Goal: Information Seeking & Learning: Learn about a topic

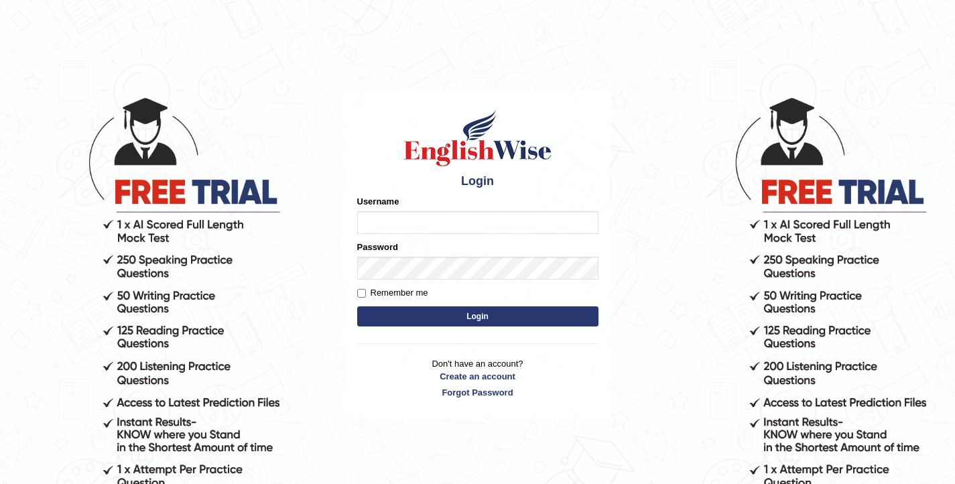
type input "elhamdavoodi"
click at [504, 314] on button "Login" at bounding box center [477, 316] width 241 height 20
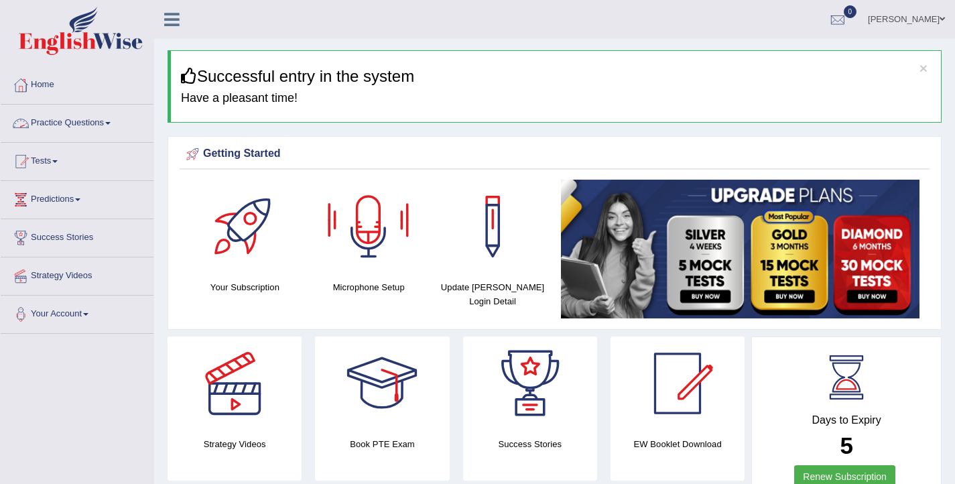
click at [92, 125] on link "Practice Questions" at bounding box center [77, 121] width 153 height 33
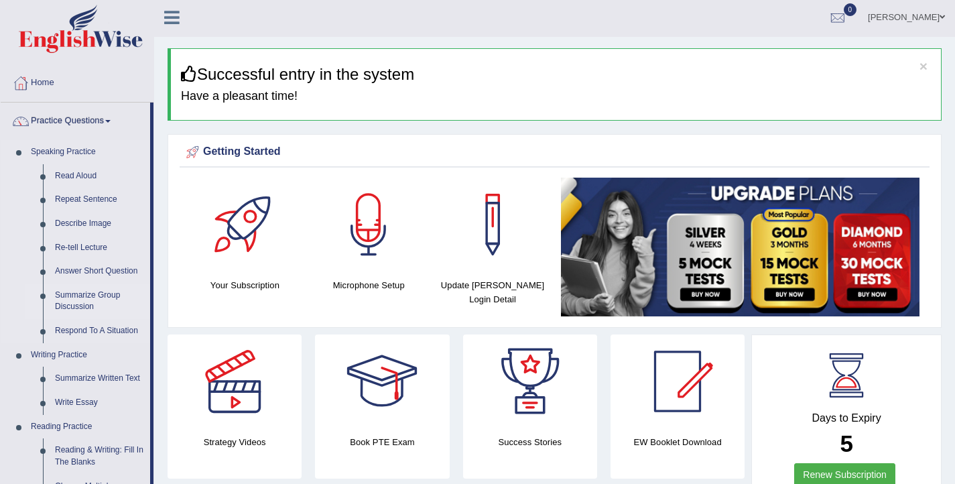
scroll to position [3, 0]
click at [70, 404] on link "Write Essay" at bounding box center [99, 402] width 101 height 24
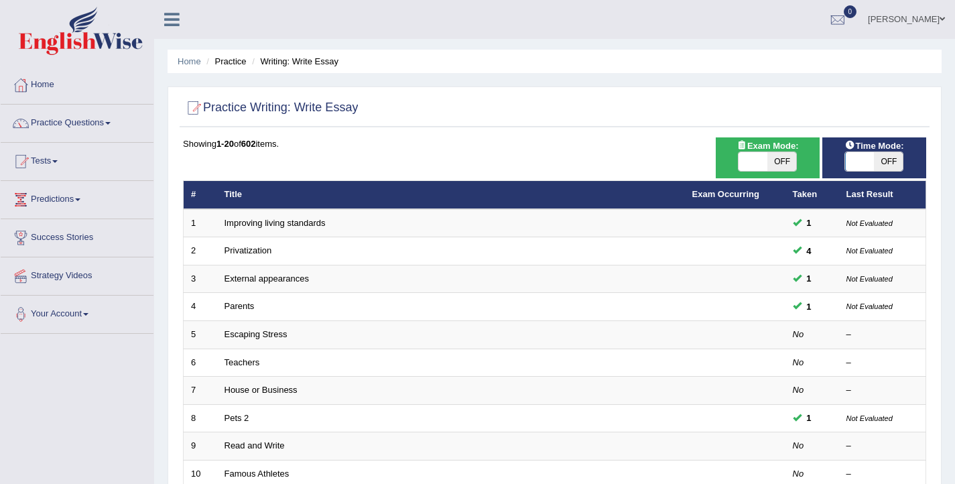
click at [561, 23] on ul "Ellie Toggle navigation Username: Elhamdavoodi Access Type: Online Subscription…" at bounding box center [675, 19] width 561 height 38
click at [41, 124] on link "Practice Questions" at bounding box center [77, 121] width 153 height 33
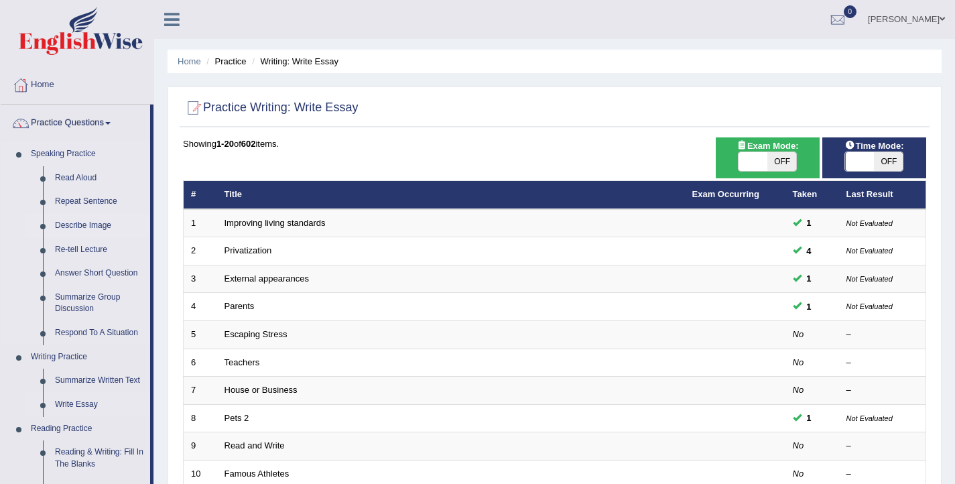
click at [100, 228] on link "Describe Image" at bounding box center [99, 226] width 101 height 24
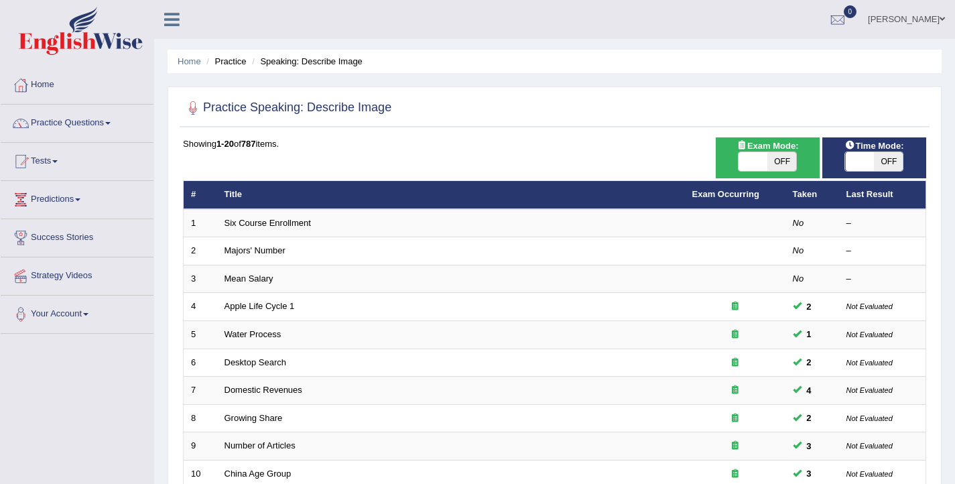
click at [862, 167] on span at bounding box center [859, 161] width 29 height 19
checkbox input "true"
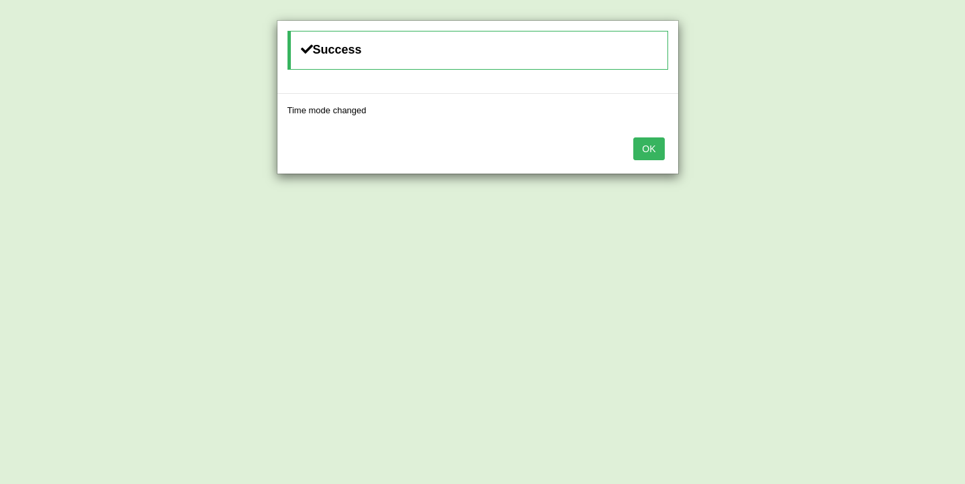
click at [655, 155] on button "OK" at bounding box center [648, 148] width 31 height 23
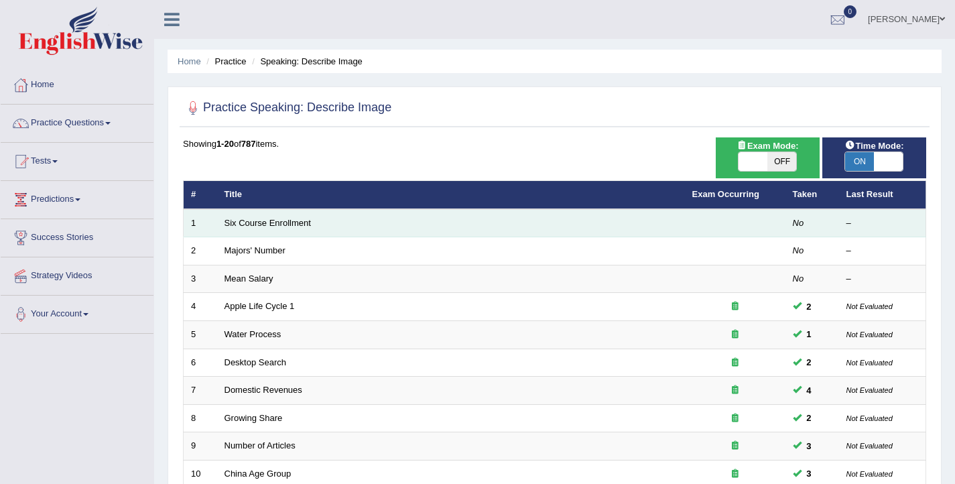
click at [274, 217] on td "Six Course Enrollment" at bounding box center [451, 223] width 468 height 28
click at [276, 218] on link "Six Course Enrollment" at bounding box center [267, 223] width 86 height 10
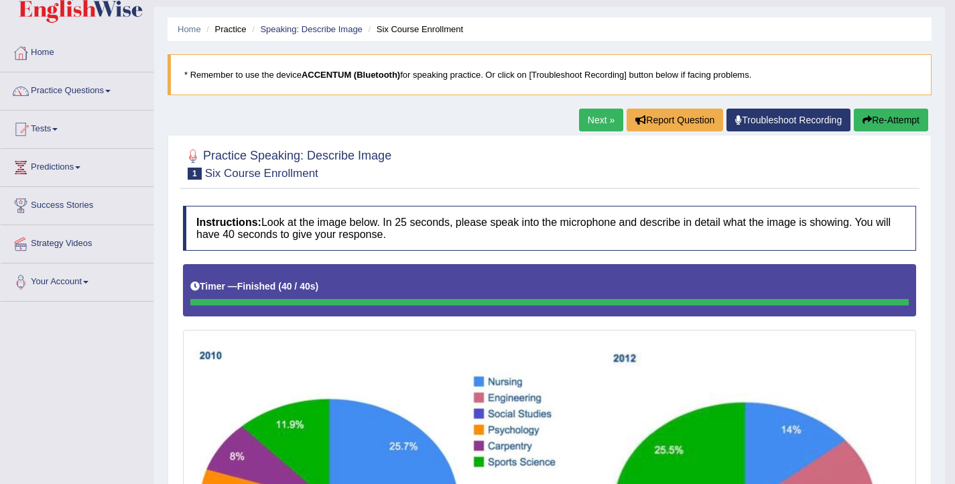
scroll to position [28, 0]
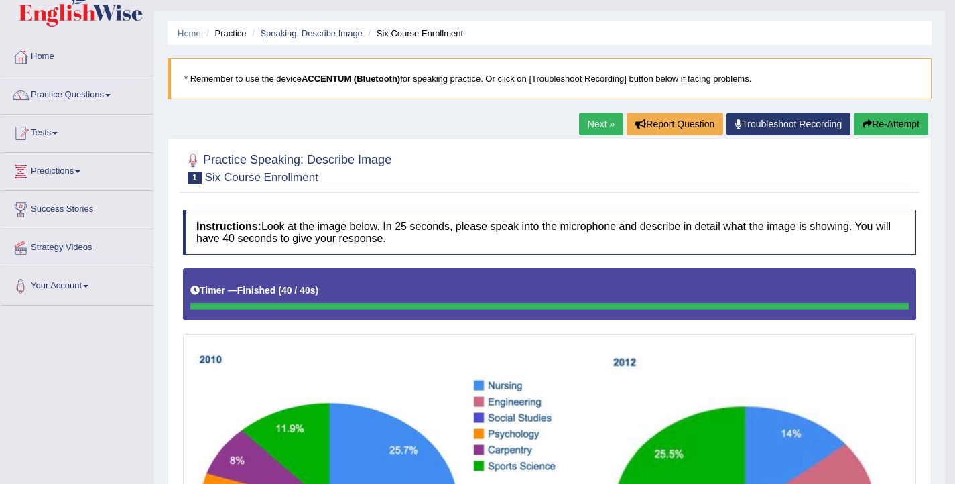
click at [592, 131] on link "Next »" at bounding box center [601, 124] width 44 height 23
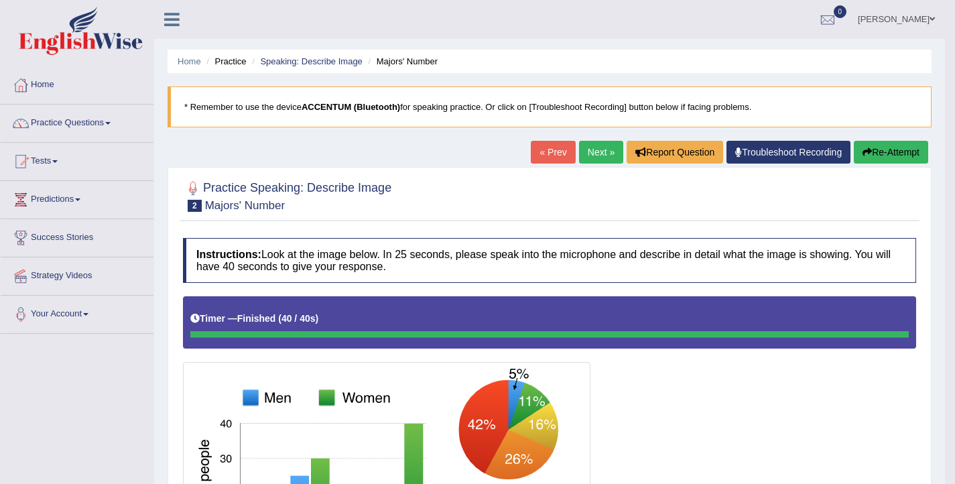
click at [584, 148] on link "Next »" at bounding box center [601, 152] width 44 height 23
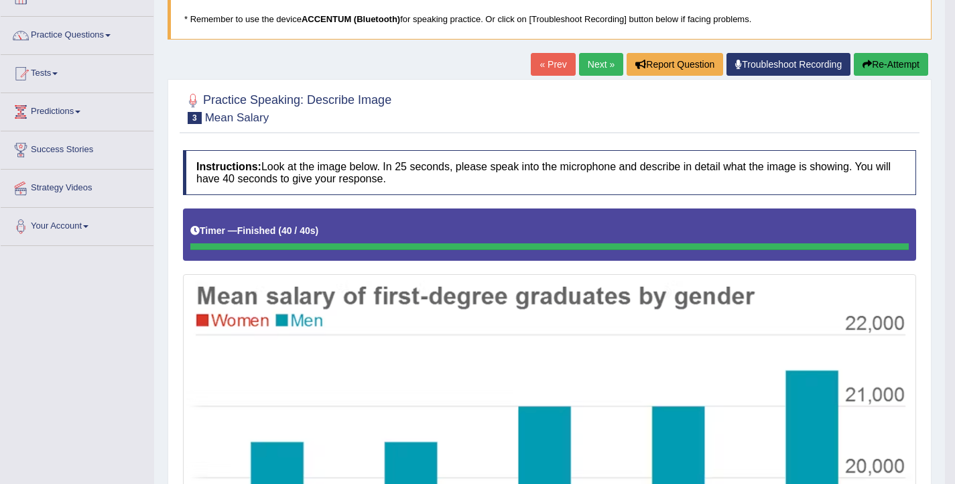
scroll to position [75, 0]
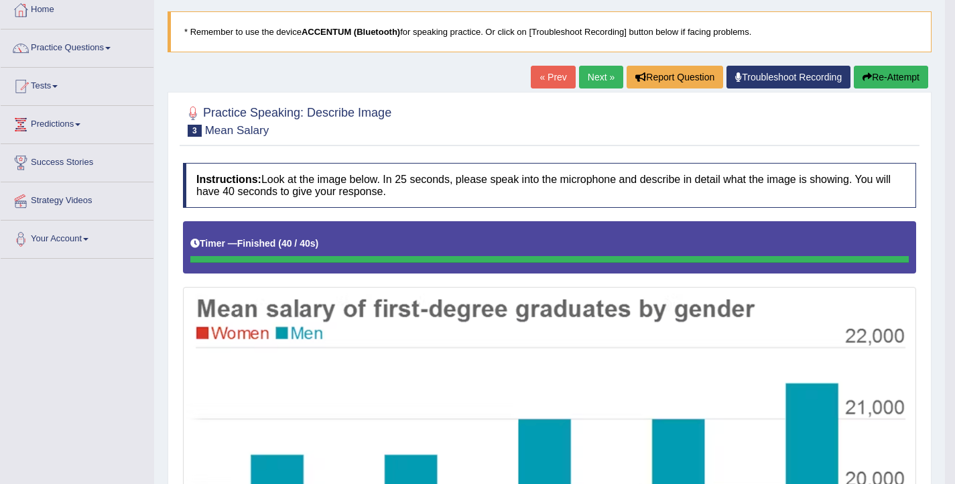
click at [597, 72] on link "Next »" at bounding box center [601, 77] width 44 height 23
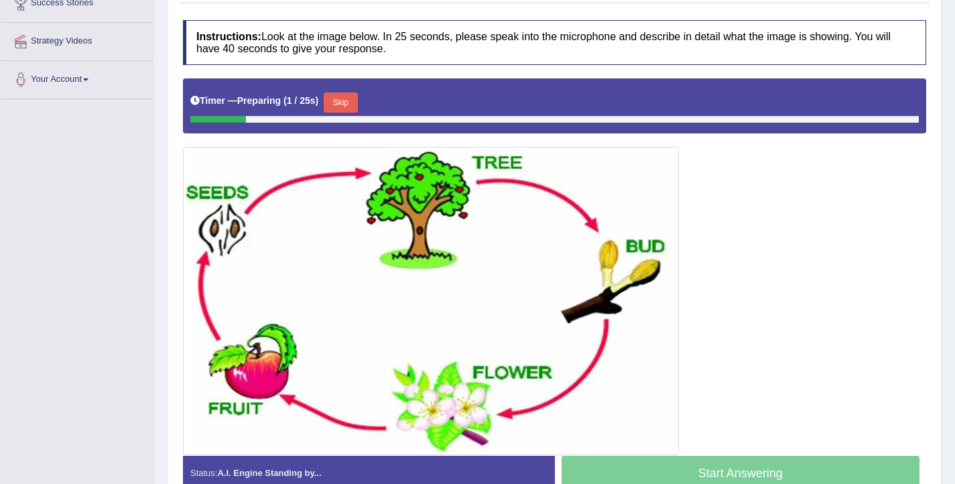
scroll to position [265, 0]
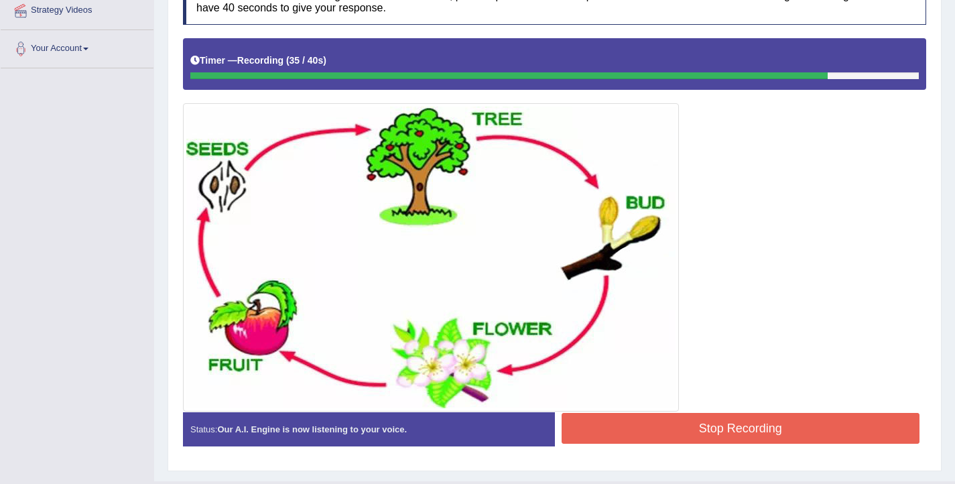
click at [732, 422] on button "Stop Recording" at bounding box center [740, 428] width 358 height 31
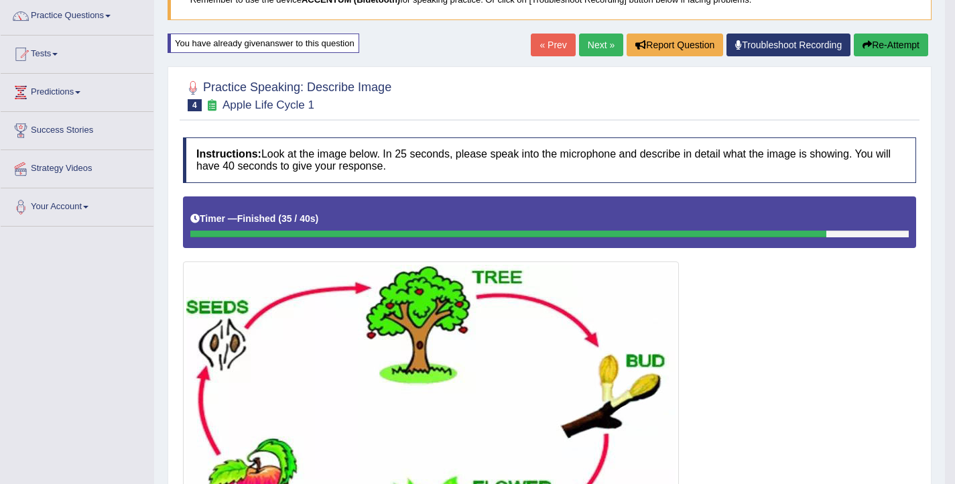
scroll to position [86, 0]
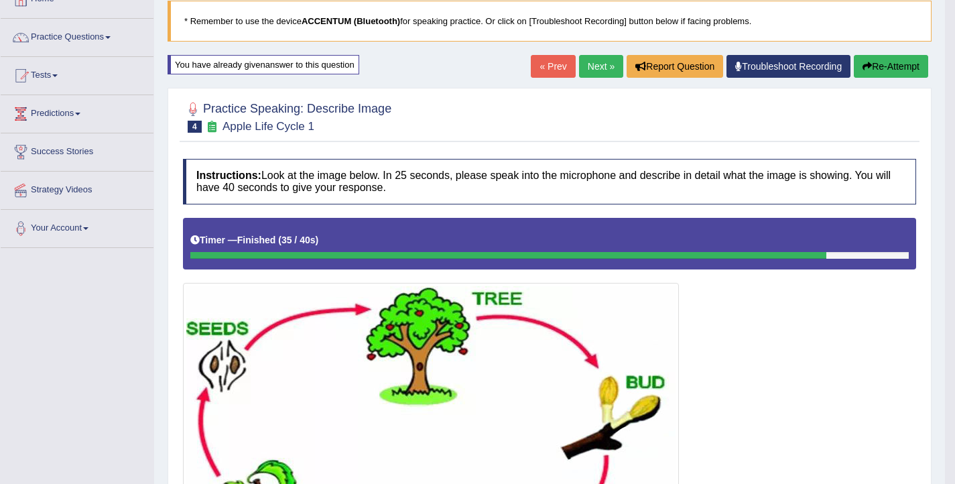
click at [865, 72] on button "Re-Attempt" at bounding box center [890, 66] width 74 height 23
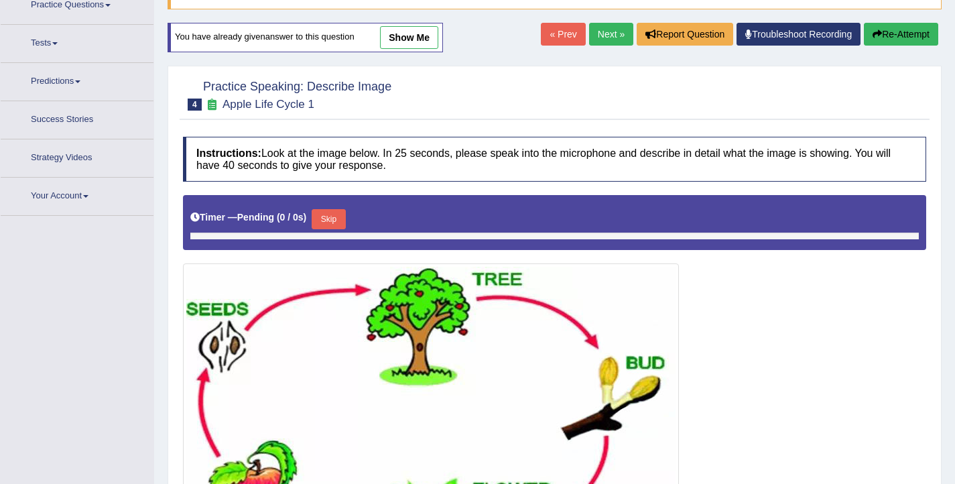
scroll to position [119, 0]
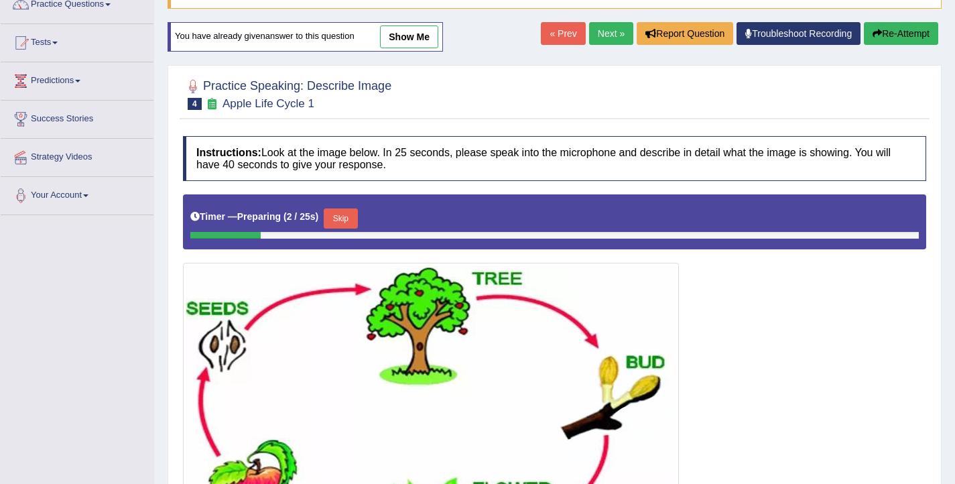
click at [342, 220] on button "Skip" at bounding box center [340, 218] width 33 height 20
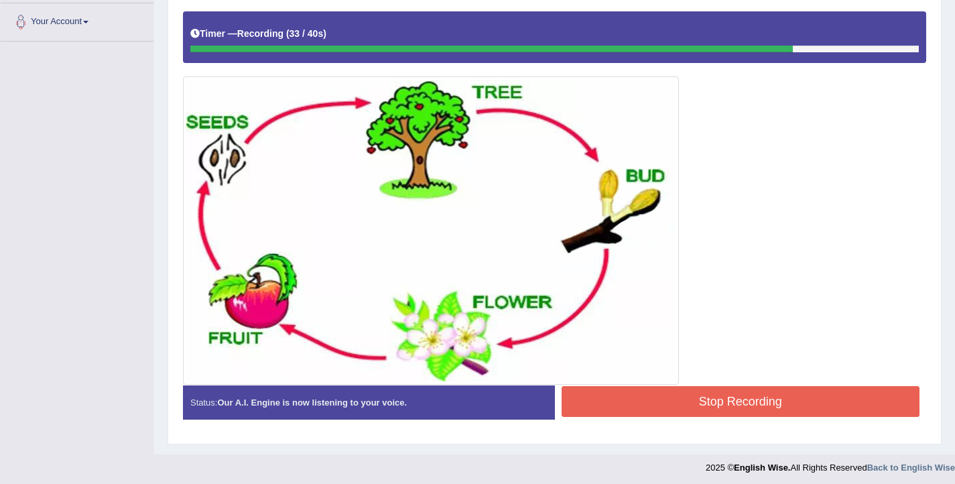
scroll to position [296, 0]
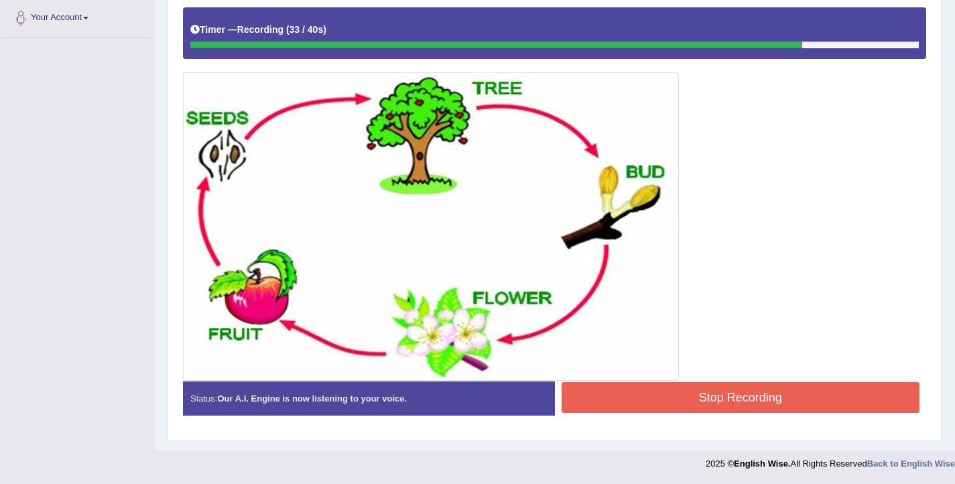
click at [751, 391] on button "Stop Recording" at bounding box center [740, 397] width 358 height 31
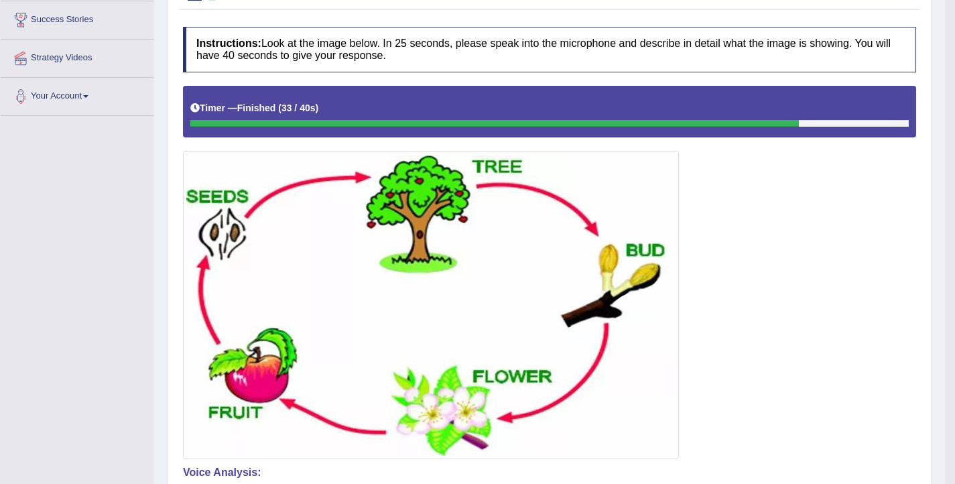
scroll to position [114, 0]
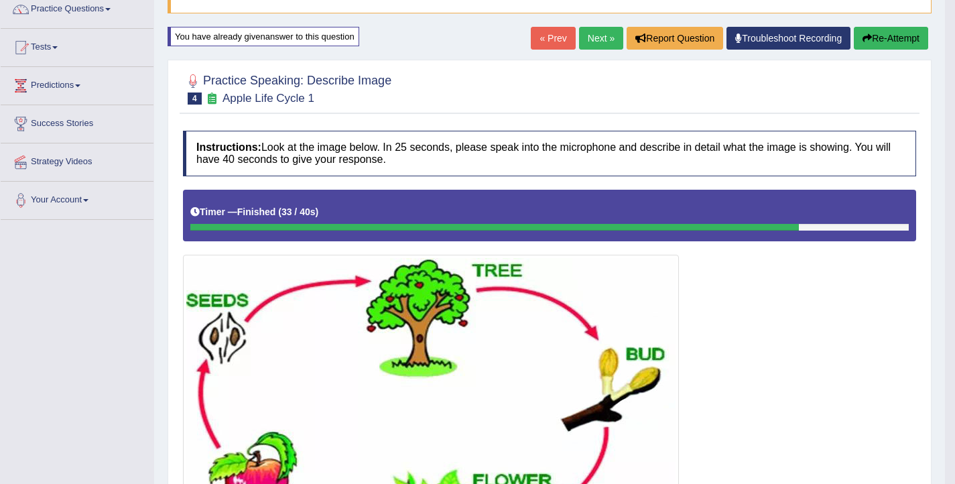
click at [878, 33] on button "Re-Attempt" at bounding box center [890, 38] width 74 height 23
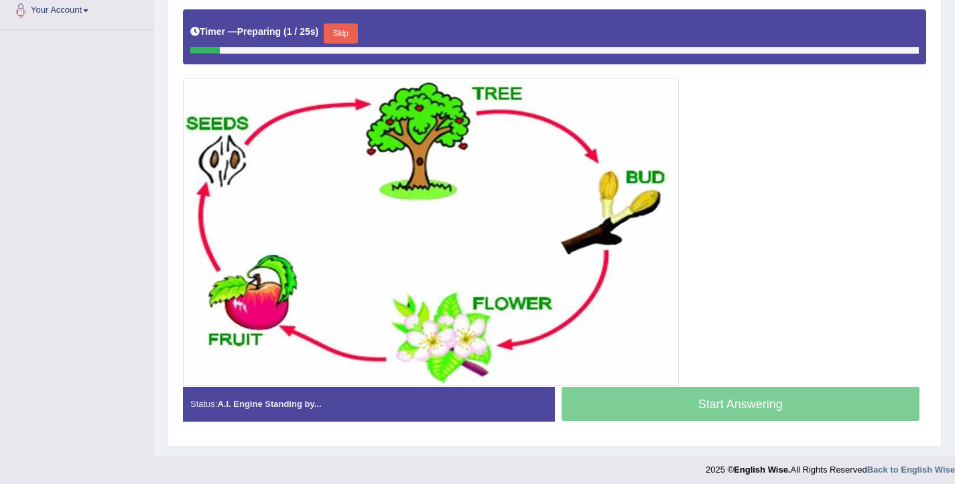
scroll to position [309, 0]
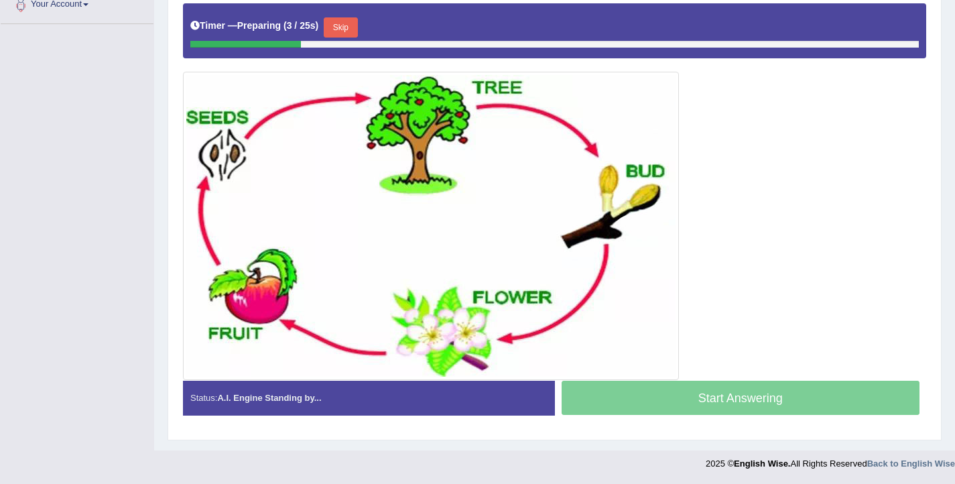
click at [335, 25] on button "Skip" at bounding box center [340, 27] width 33 height 20
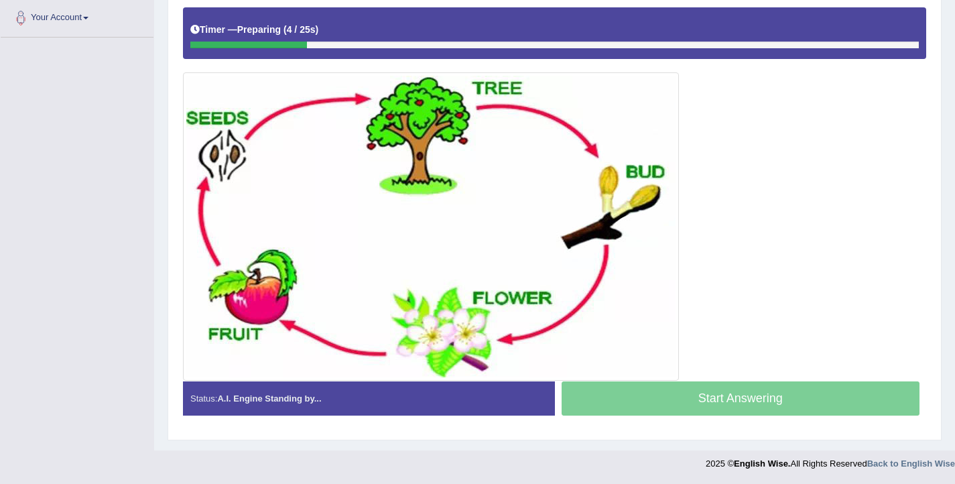
scroll to position [296, 0]
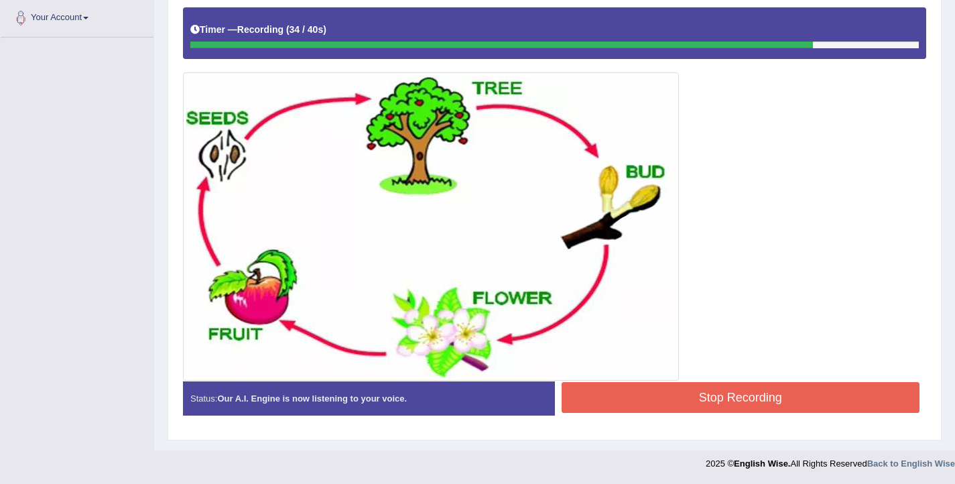
click at [727, 395] on button "Stop Recording" at bounding box center [740, 397] width 358 height 31
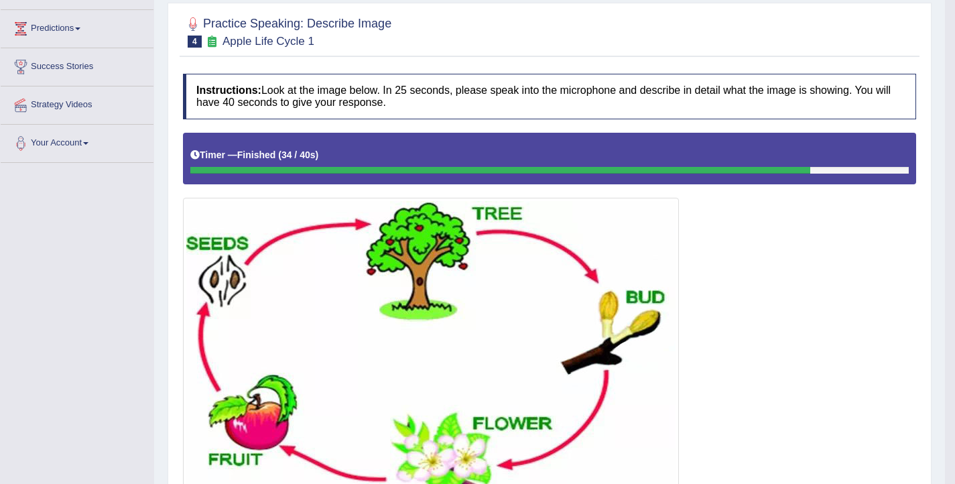
scroll to position [136, 0]
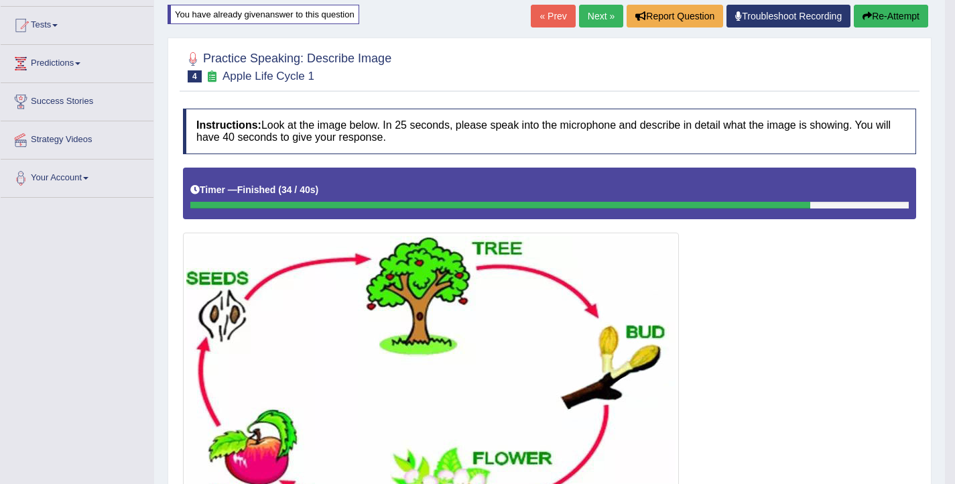
click at [902, 15] on button "Re-Attempt" at bounding box center [890, 16] width 74 height 23
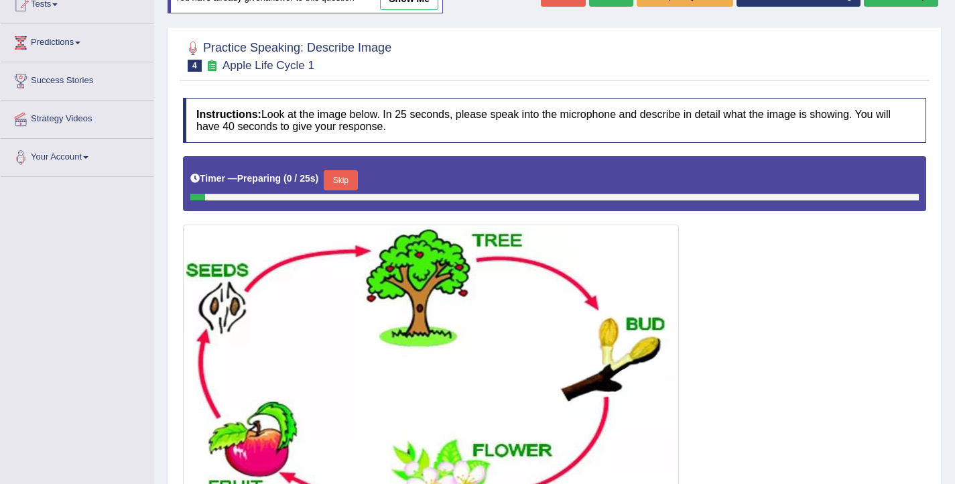
scroll to position [164, 0]
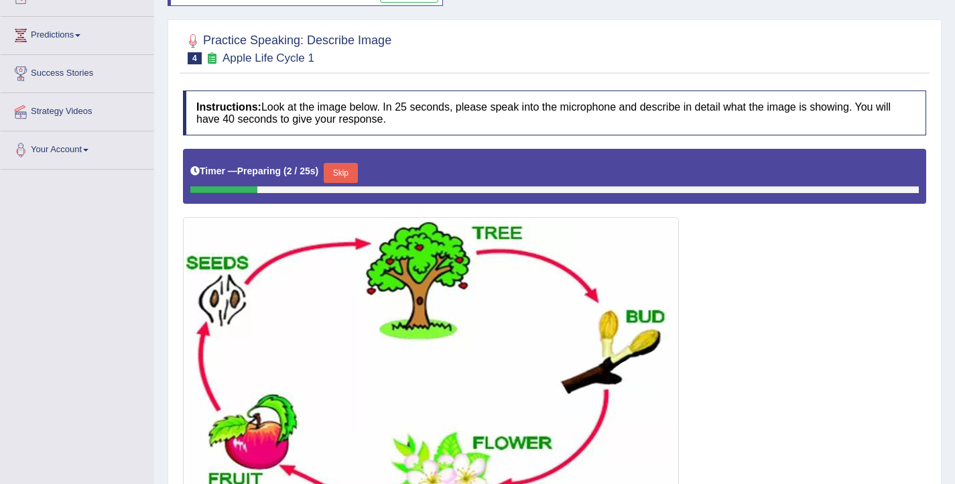
click at [352, 169] on button "Skip" at bounding box center [340, 173] width 33 height 20
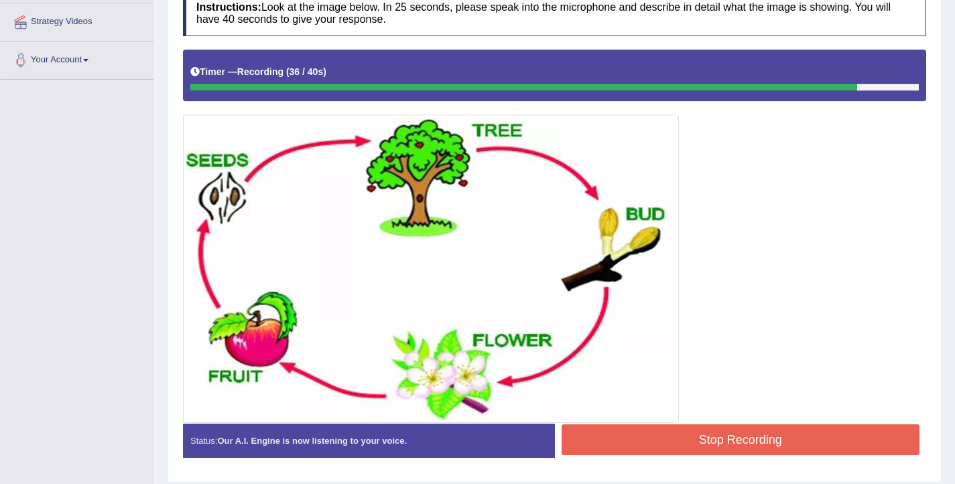
scroll to position [256, 0]
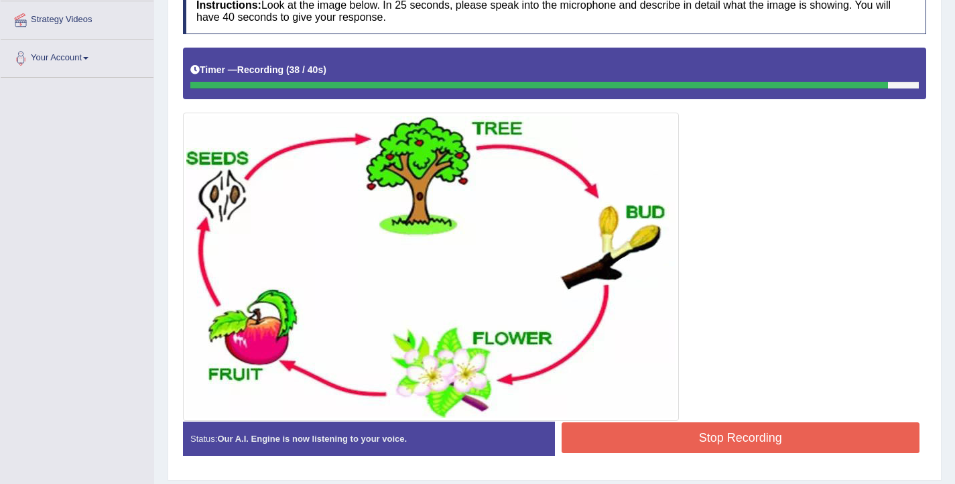
click at [740, 435] on button "Stop Recording" at bounding box center [740, 437] width 358 height 31
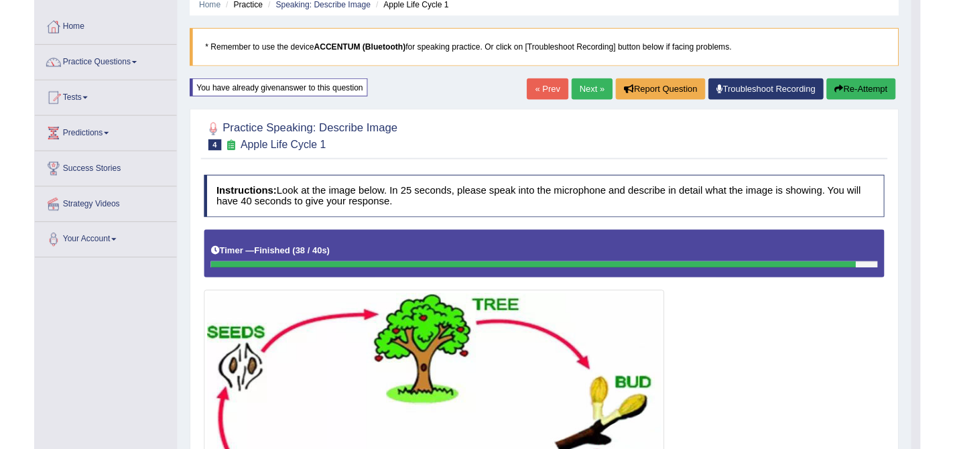
scroll to position [0, 0]
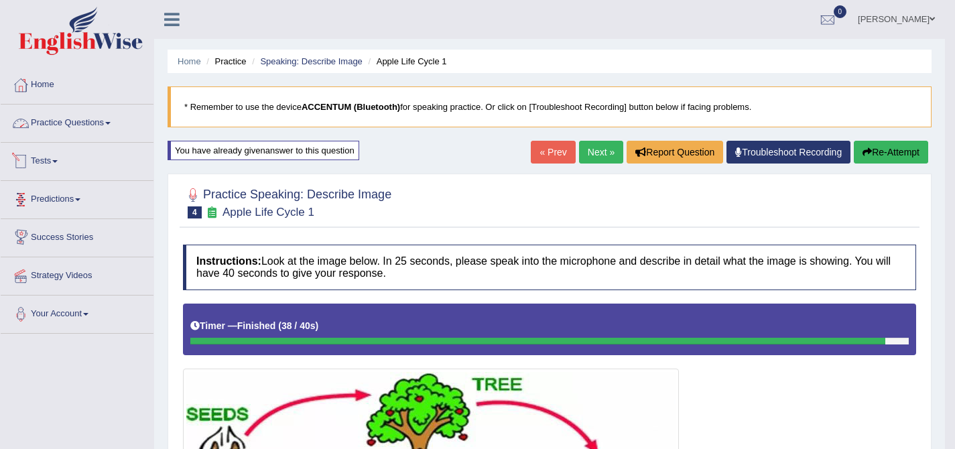
click at [59, 114] on link "Practice Questions" at bounding box center [77, 121] width 153 height 33
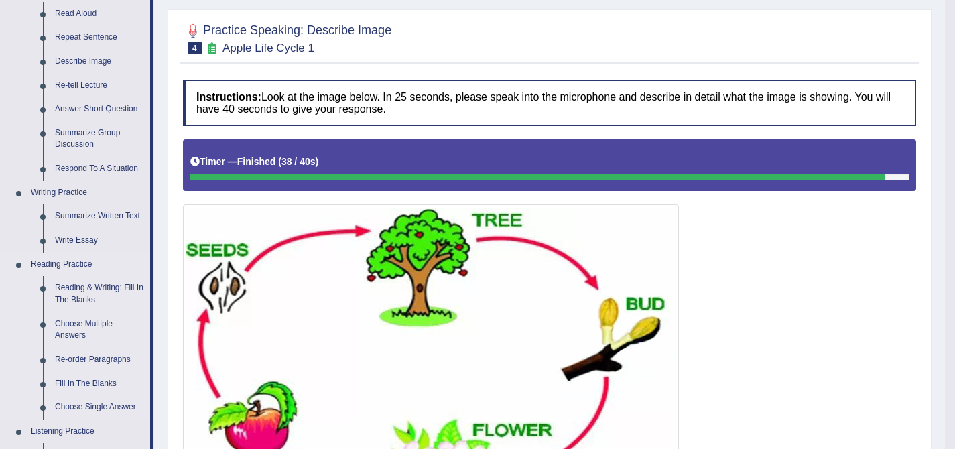
scroll to position [172, 0]
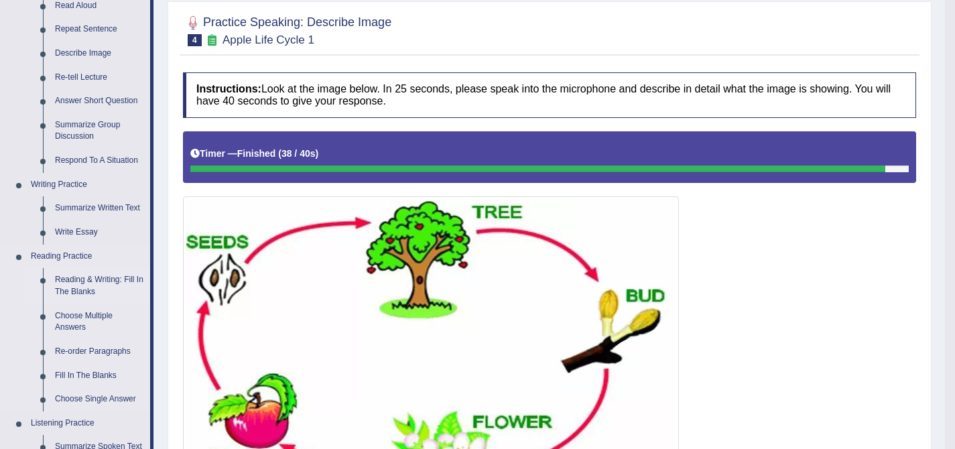
click at [84, 277] on link "Reading & Writing: Fill In The Blanks" at bounding box center [99, 286] width 101 height 36
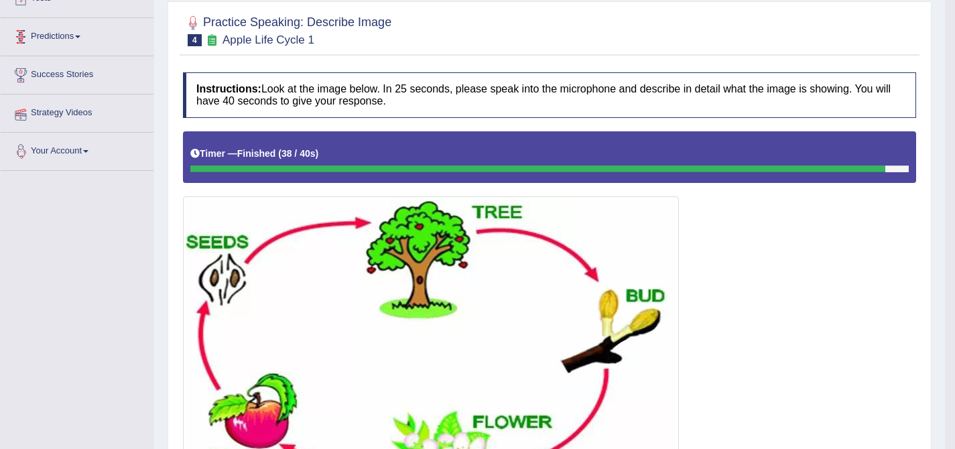
scroll to position [206, 0]
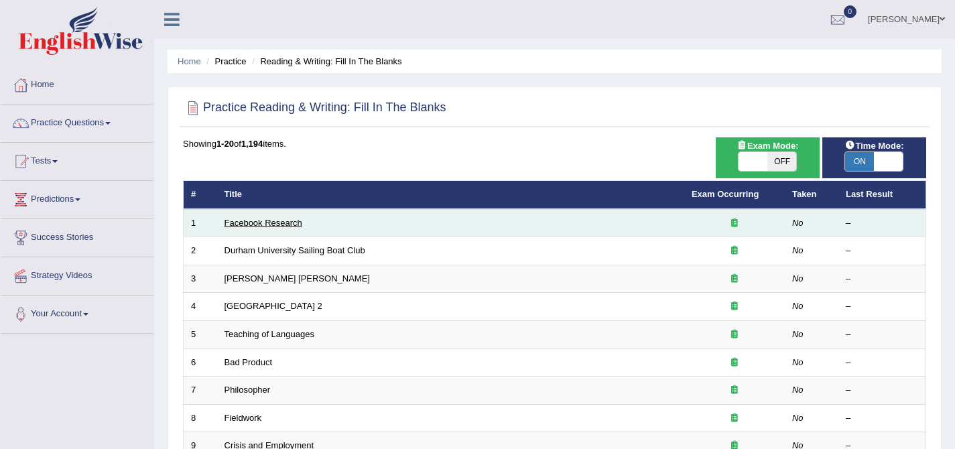
click at [265, 222] on link "Facebook Research" at bounding box center [263, 223] width 78 height 10
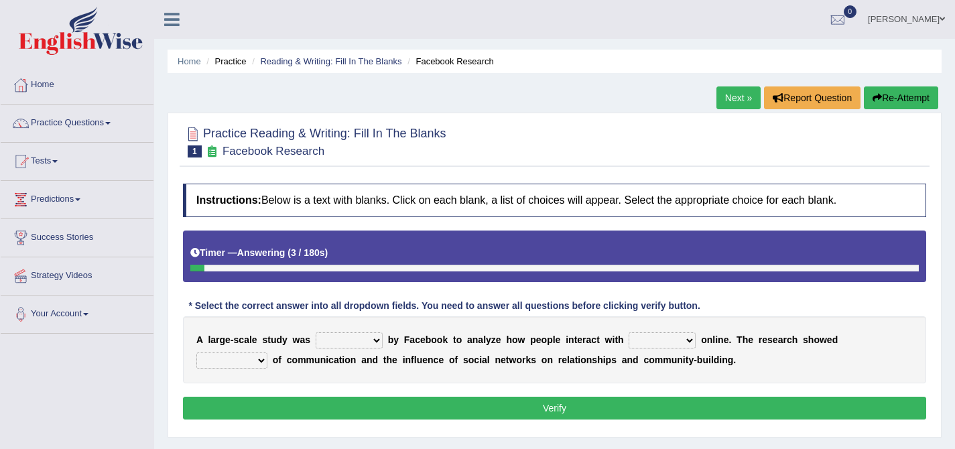
click at [722, 94] on link "Next »" at bounding box center [738, 97] width 44 height 23
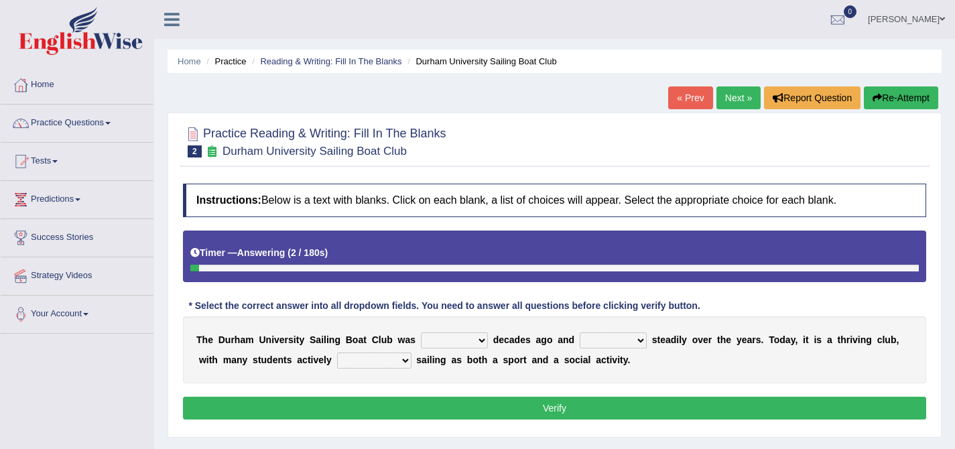
click at [731, 102] on link "Next »" at bounding box center [738, 97] width 44 height 23
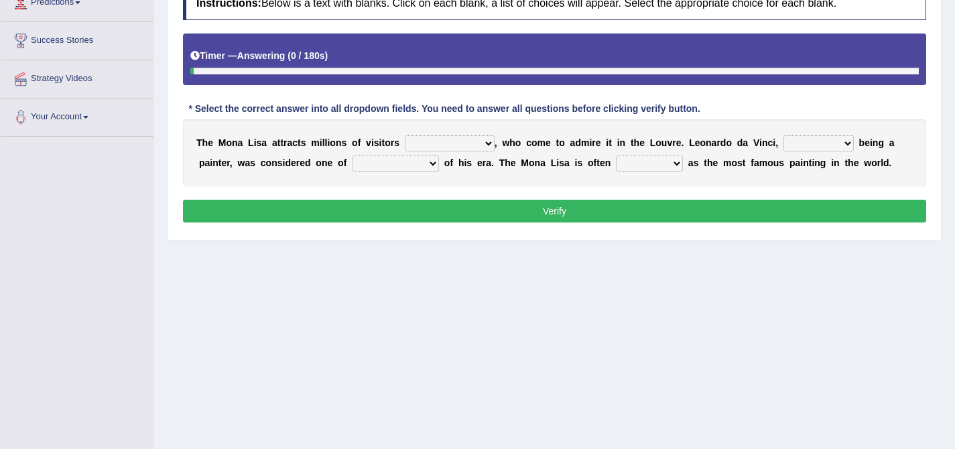
scroll to position [142, 0]
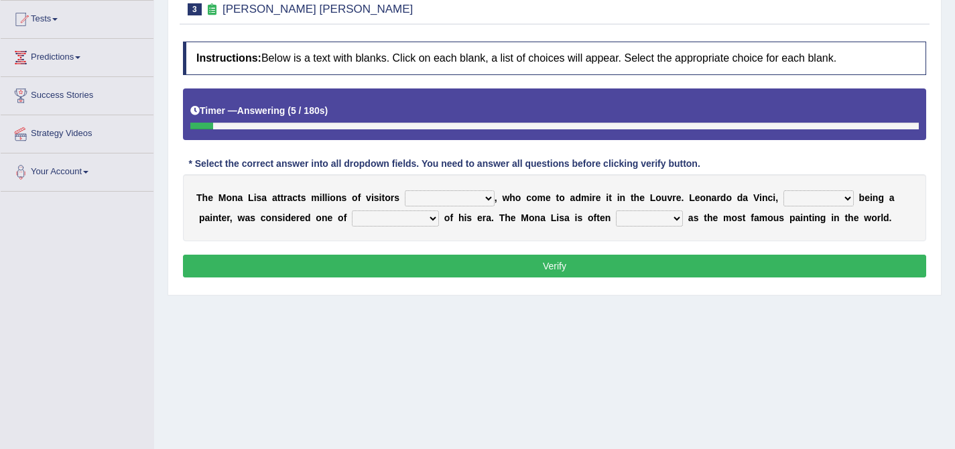
click at [466, 198] on select "around the year the all year all year round per year" at bounding box center [450, 198] width 90 height 16
select select "all year round"
click at [405, 190] on select "around the year the all year all year round per year" at bounding box center [450, 198] width 90 height 16
click at [814, 202] on select "rather than as much as as well as as long as" at bounding box center [818, 198] width 70 height 16
select select "rather than"
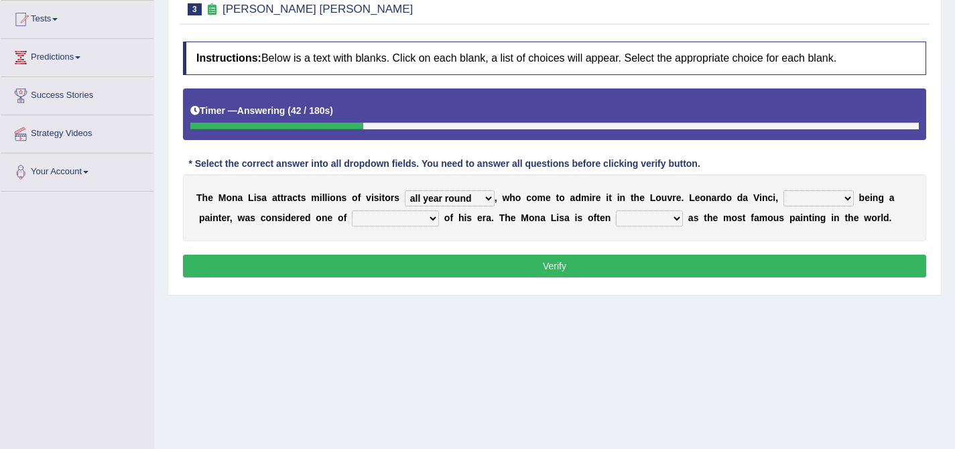
click at [783, 190] on select "rather than as much as as well as as long as" at bounding box center [818, 198] width 70 height 16
click at [393, 220] on select "better artists artist the better artist the best artists" at bounding box center [395, 218] width 87 height 16
select select "the best artists"
click at [352, 210] on select "better artists artist the better artist the best artists" at bounding box center [395, 218] width 87 height 16
click at [644, 219] on select "classified suggested predicted described" at bounding box center [649, 218] width 67 height 16
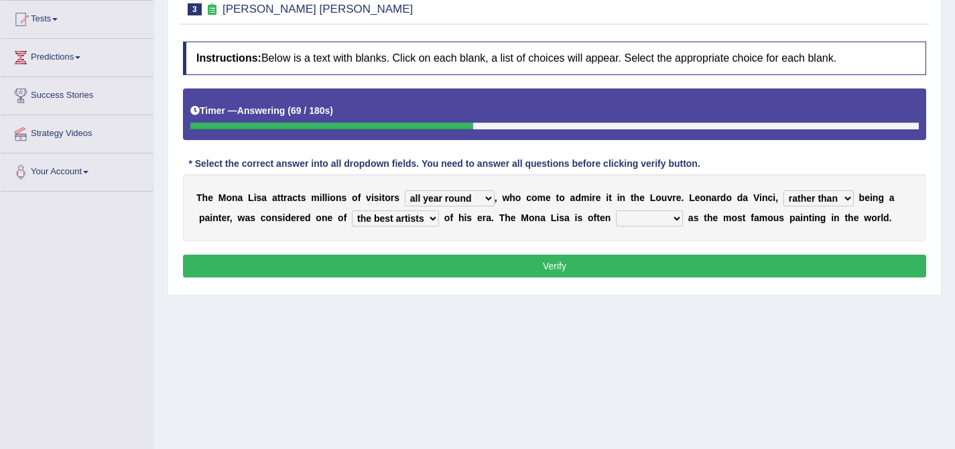
select select "described"
click at [616, 210] on select "classified suggested predicted described" at bounding box center [649, 218] width 67 height 16
click at [820, 196] on select "rather than as much as as well as as long as" at bounding box center [818, 198] width 70 height 16
select select "as well as"
click at [783, 190] on select "rather than as much as as well as as long as" at bounding box center [818, 198] width 70 height 16
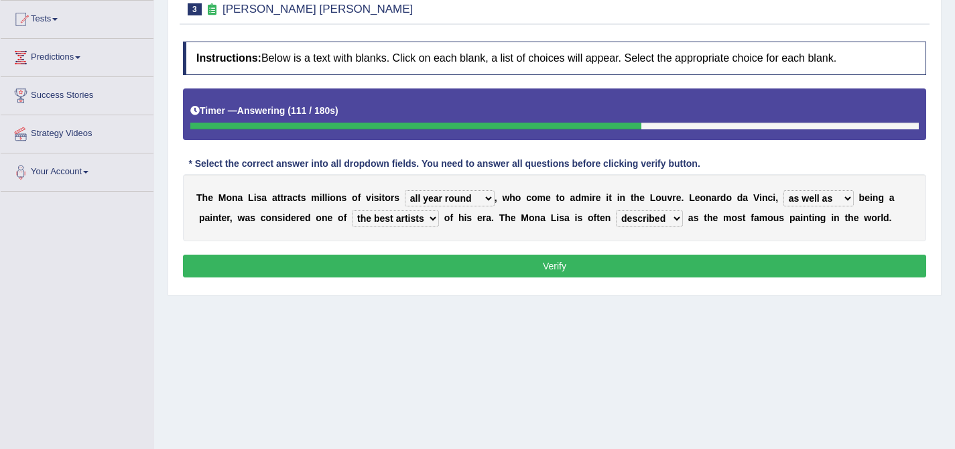
click at [488, 199] on select "around the year the all year all year round per year" at bounding box center [450, 198] width 90 height 16
click at [405, 190] on select "around the year the all year all year round per year" at bounding box center [450, 198] width 90 height 16
click at [445, 196] on select "around the year the all year all year round per year" at bounding box center [450, 198] width 90 height 16
select select "per year"
click at [405, 190] on select "around the year the all year all year round per year" at bounding box center [450, 198] width 90 height 16
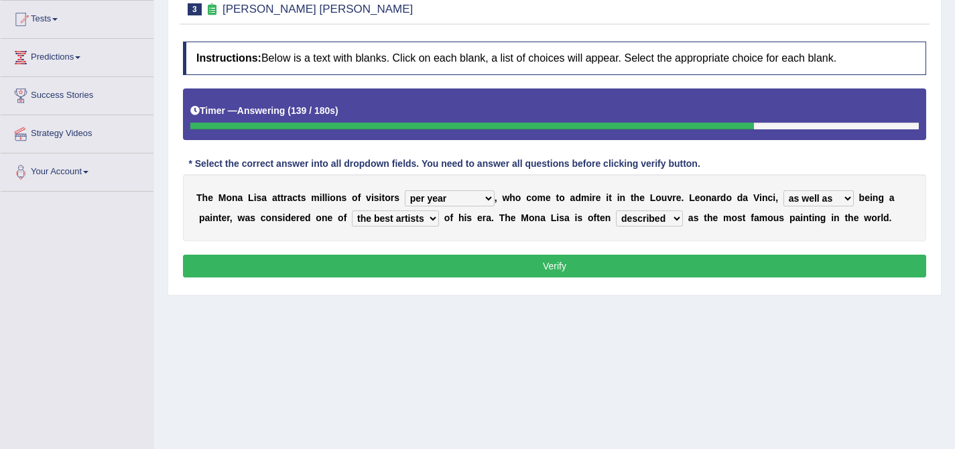
click at [537, 262] on button "Verify" at bounding box center [554, 266] width 743 height 23
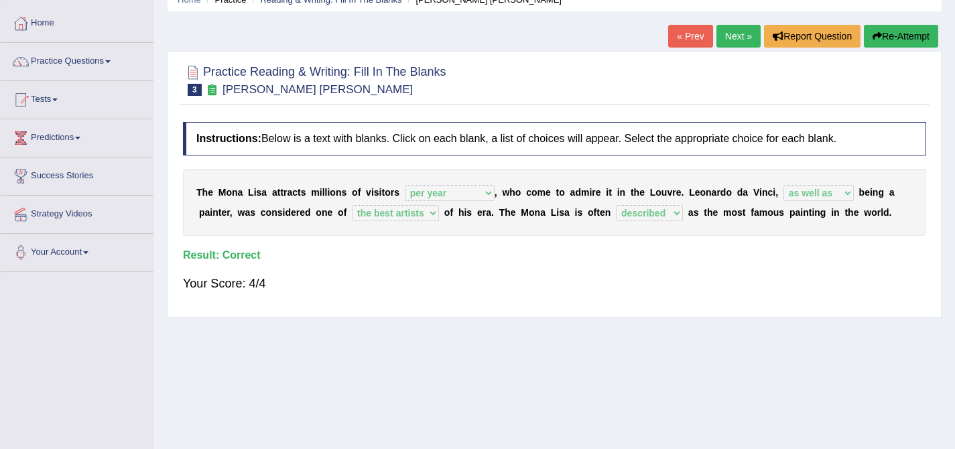
scroll to position [59, 0]
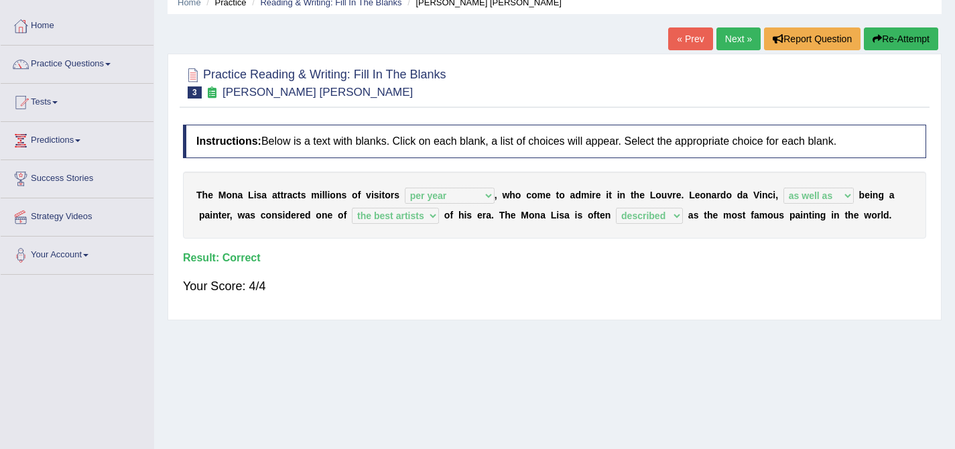
click at [736, 42] on link "Next »" at bounding box center [738, 38] width 44 height 23
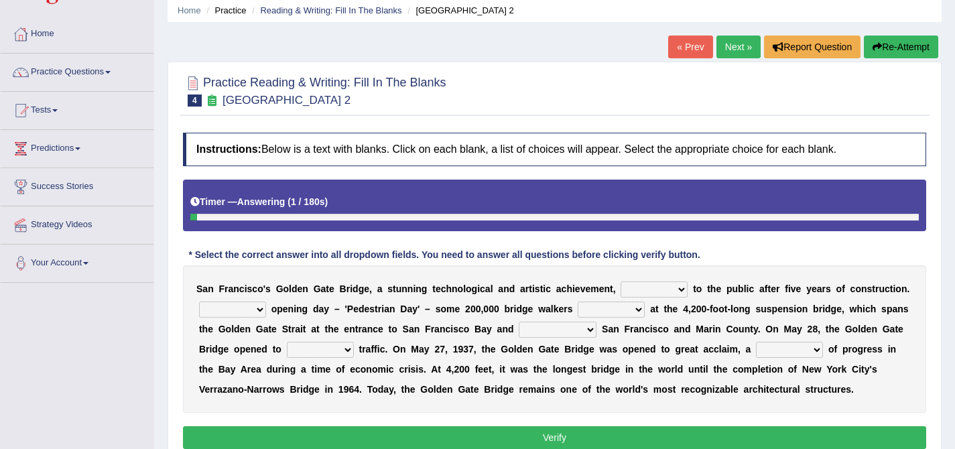
scroll to position [51, 0]
click at [638, 287] on select "opens closes appears equals" at bounding box center [653, 289] width 67 height 16
select select "opens"
click at [620, 281] on select "opens closes appears equals" at bounding box center [653, 289] width 67 height 16
click at [247, 311] on select "On During Since When" at bounding box center [232, 309] width 67 height 16
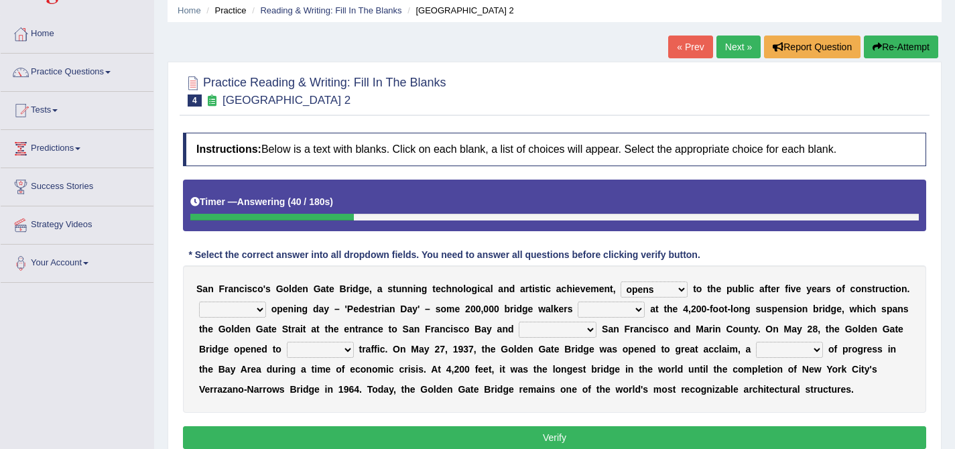
select select "On"
click at [199, 301] on select "On During Since When" at bounding box center [232, 309] width 67 height 16
click at [601, 308] on select "stationed looked marveled laughed" at bounding box center [610, 309] width 67 height 16
select select "looked"
click at [577, 301] on select "stationed looked marveled laughed" at bounding box center [610, 309] width 67 height 16
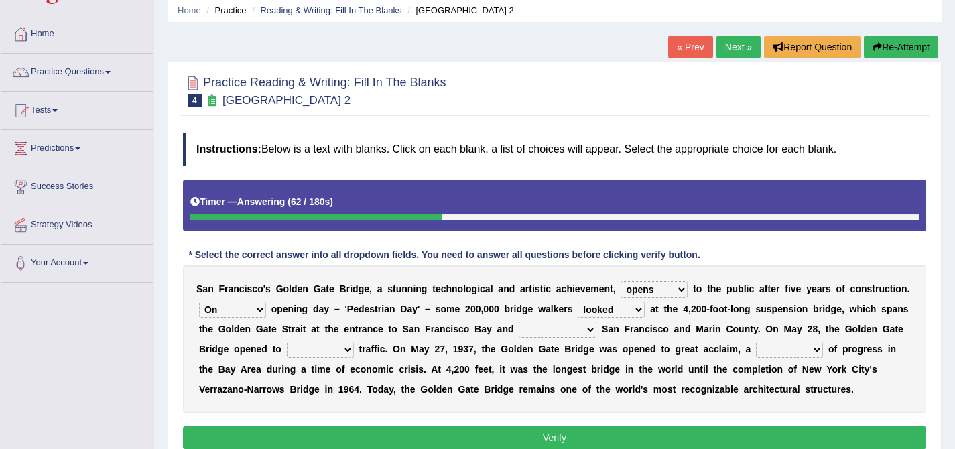
click at [571, 332] on select "separates connects channels differentiates" at bounding box center [557, 330] width 78 height 16
select select "separates"
click at [519, 322] on select "separates connects channels differentiates" at bounding box center [557, 330] width 78 height 16
click at [315, 348] on select "aquatic vehicular airborne watertight" at bounding box center [320, 350] width 67 height 16
click at [774, 353] on select "denial symbol technique yield" at bounding box center [789, 350] width 67 height 16
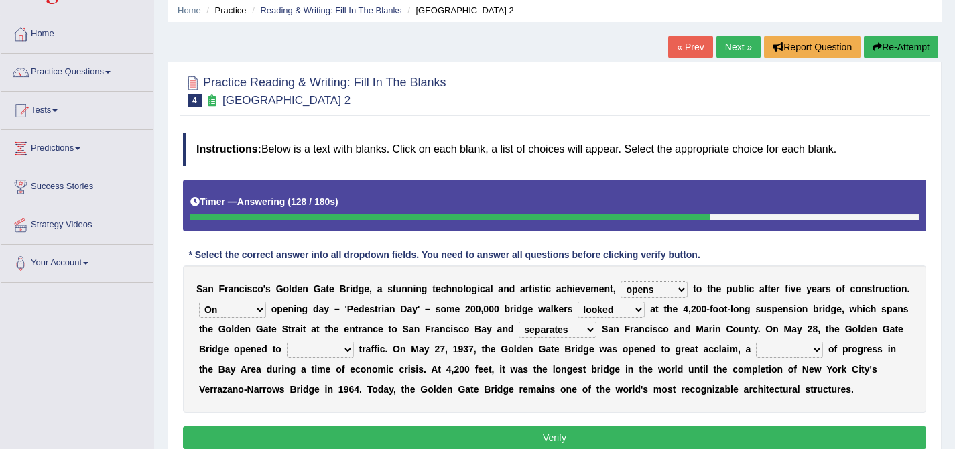
click at [758, 342] on select "denial symbol technique yield" at bounding box center [789, 350] width 67 height 16
click at [349, 351] on select "aquatic vehicular airborne watertight" at bounding box center [320, 350] width 67 height 16
click at [287, 342] on select "aquatic vehicular airborne watertight" at bounding box center [320, 350] width 67 height 16
click at [664, 289] on select "opens closes appears equals" at bounding box center [653, 289] width 67 height 16
click at [620, 281] on select "opens closes appears equals" at bounding box center [653, 289] width 67 height 16
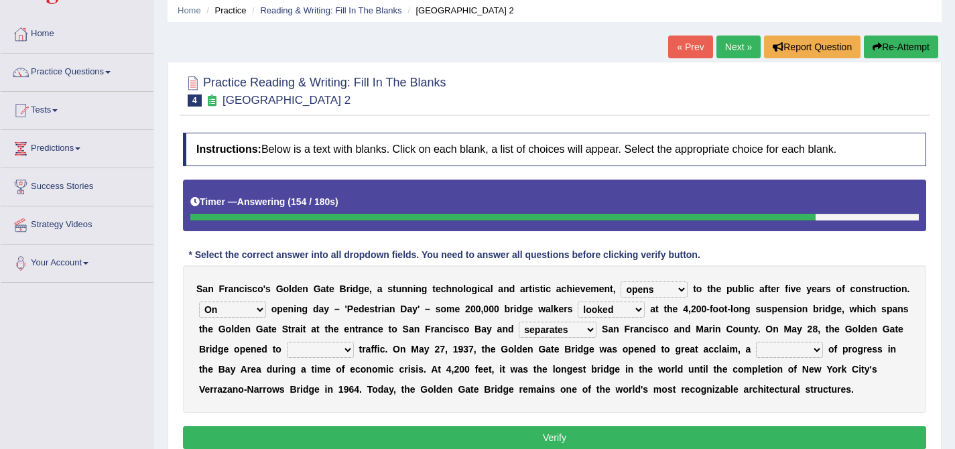
click at [780, 350] on select "denial symbol technique yield" at bounding box center [789, 350] width 67 height 16
select select "symbol"
click at [758, 342] on select "denial symbol technique yield" at bounding box center [789, 350] width 67 height 16
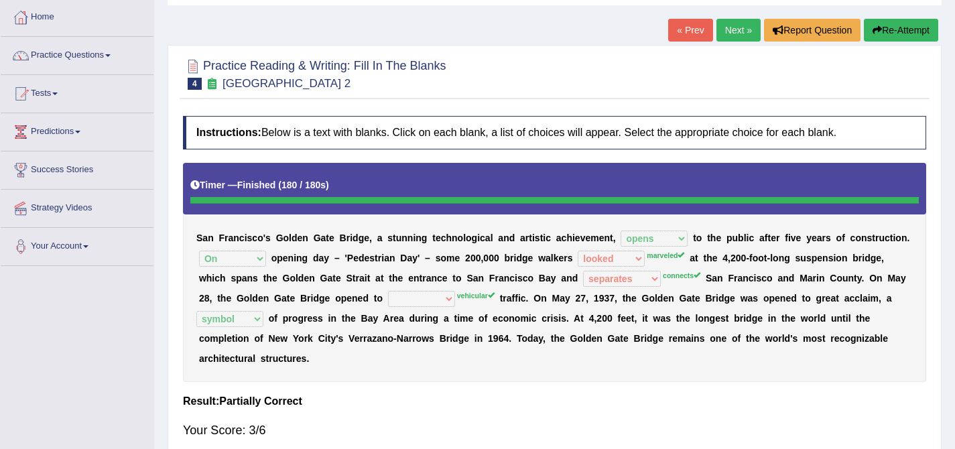
scroll to position [66, 0]
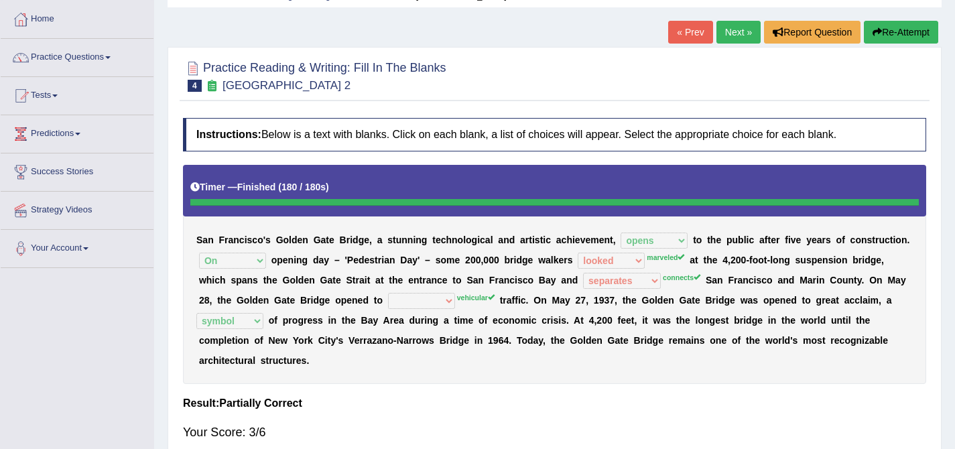
click at [732, 36] on link "Next »" at bounding box center [738, 32] width 44 height 23
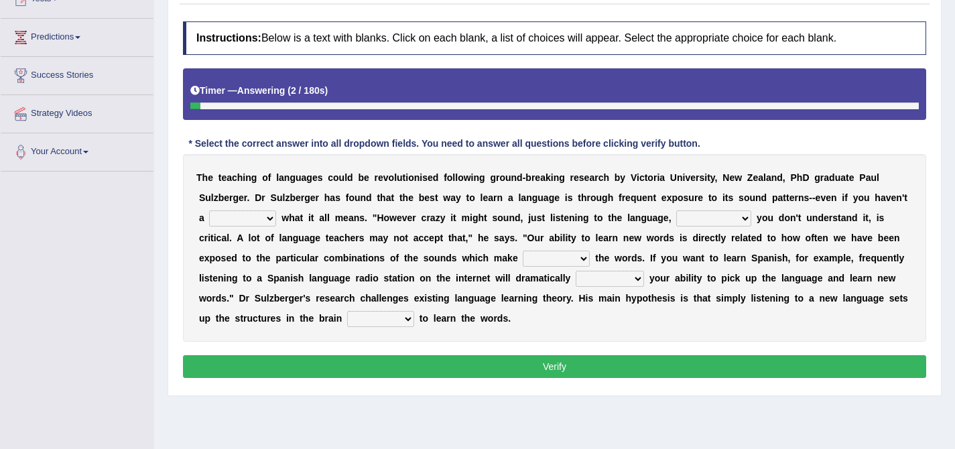
scroll to position [173, 0]
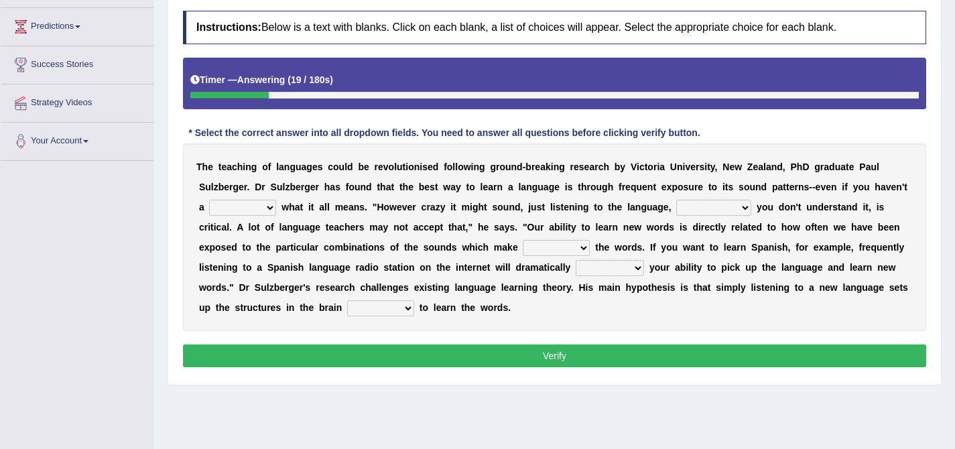
click at [259, 213] on select "dew claw clue due" at bounding box center [242, 208] width 67 height 16
select select "clue"
click at [209, 200] on select "dew claw clue due" at bounding box center [242, 208] width 67 height 16
click at [703, 208] on select "but also all together even though if so" at bounding box center [713, 208] width 75 height 16
select select "even though"
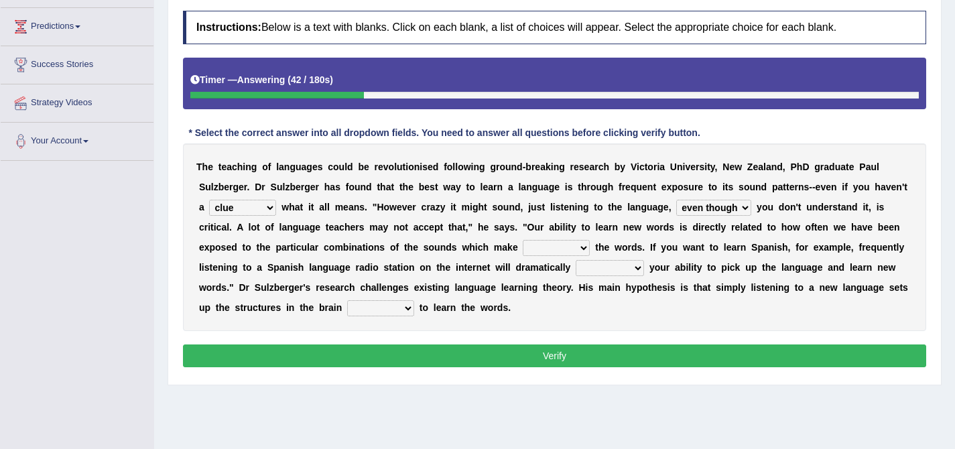
click at [676, 200] on select "but also all together even though if so" at bounding box center [713, 208] width 75 height 16
click at [551, 253] on select "down up of on" at bounding box center [556, 248] width 67 height 16
select select "up"
click at [523, 240] on select "down up of on" at bounding box center [556, 248] width 67 height 16
click at [599, 267] on select "evaluate exaggerate describe boost" at bounding box center [609, 268] width 68 height 16
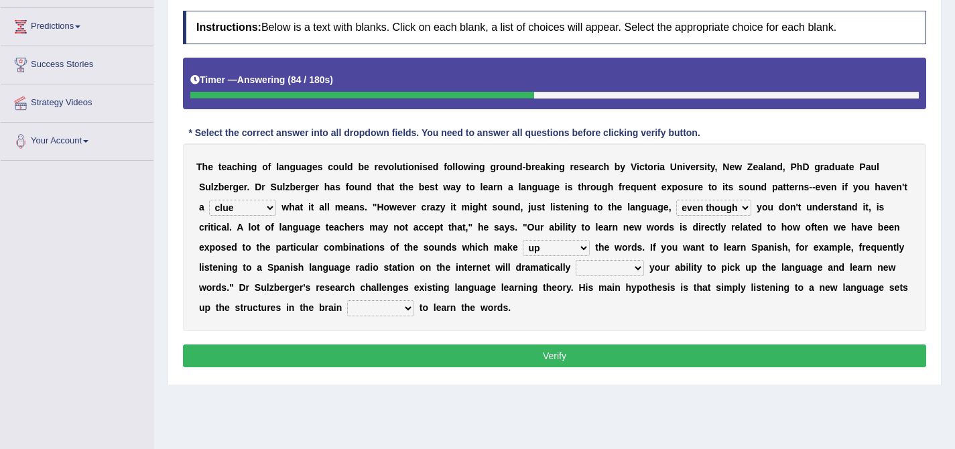
select select "boost"
click at [575, 260] on select "evaluate exaggerate describe boost" at bounding box center [609, 268] width 68 height 16
click at [364, 307] on select "requiring required directed to require" at bounding box center [380, 308] width 67 height 16
select select "required"
click at [347, 300] on select "requiring required directed to require" at bounding box center [380, 308] width 67 height 16
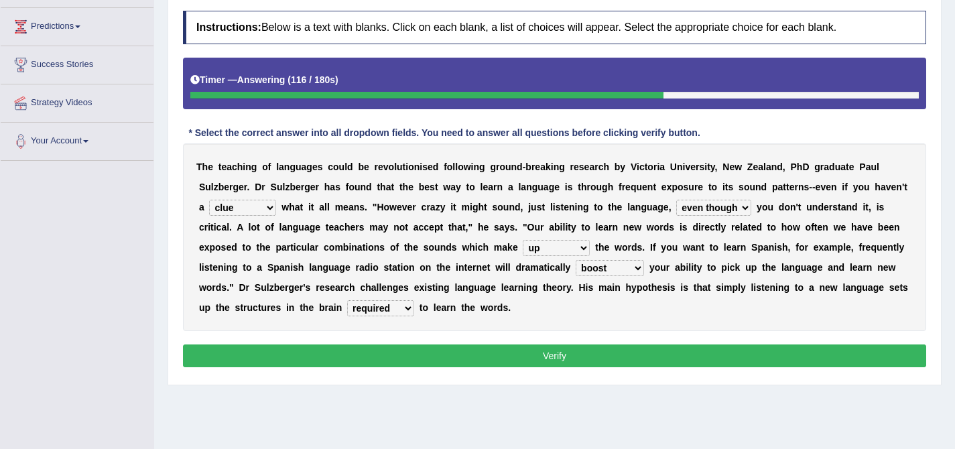
click at [472, 361] on button "Verify" at bounding box center [554, 355] width 743 height 23
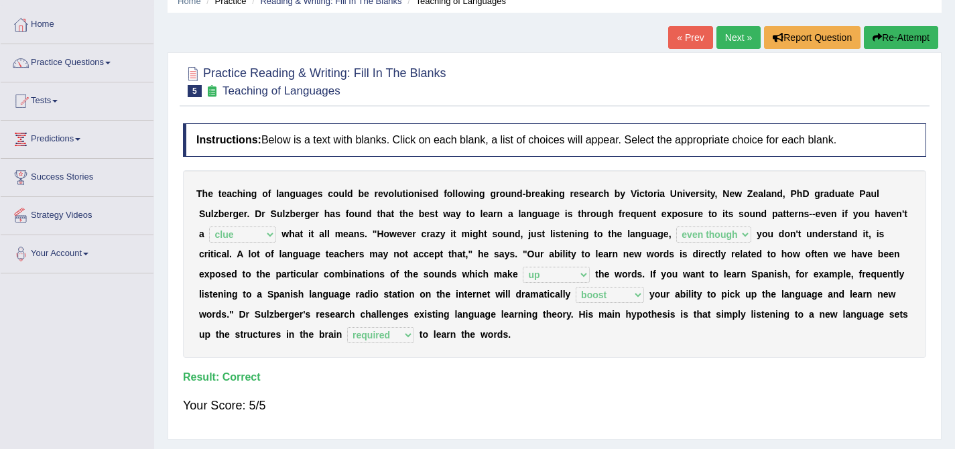
scroll to position [56, 0]
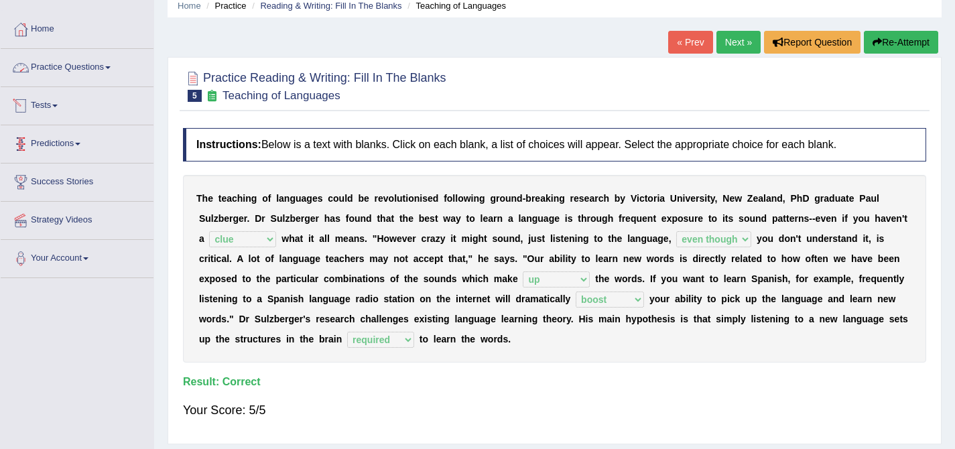
click at [94, 73] on link "Practice Questions" at bounding box center [77, 65] width 153 height 33
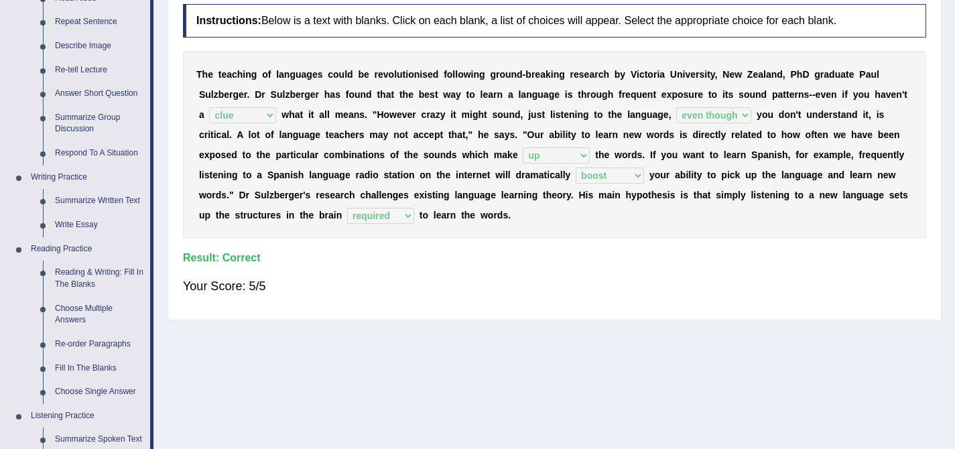
scroll to position [217, 0]
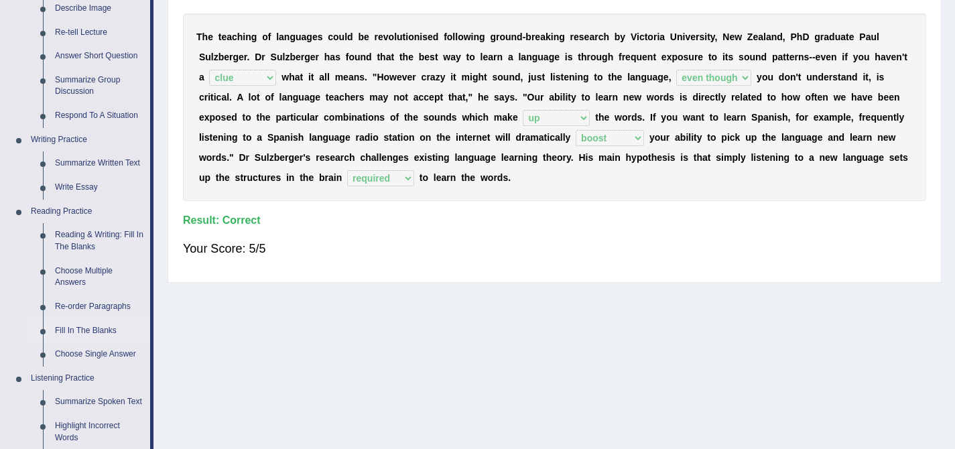
click at [83, 326] on link "Fill In The Blanks" at bounding box center [99, 331] width 101 height 24
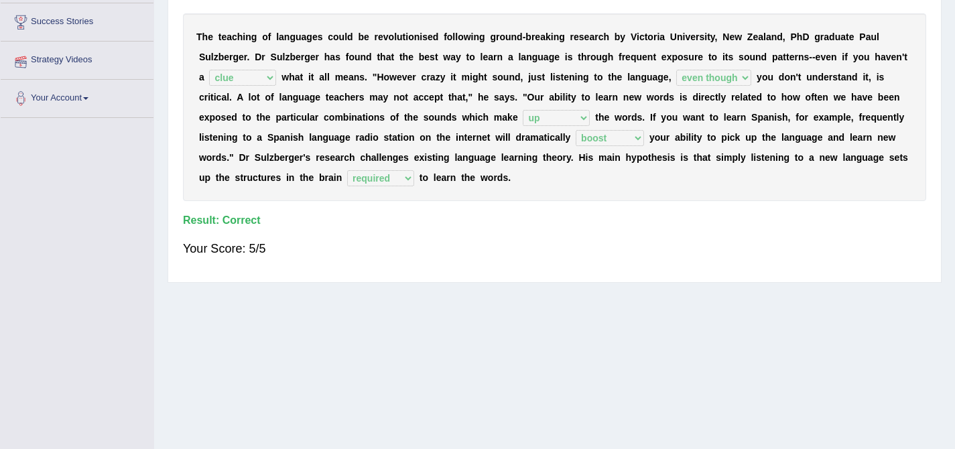
scroll to position [255, 0]
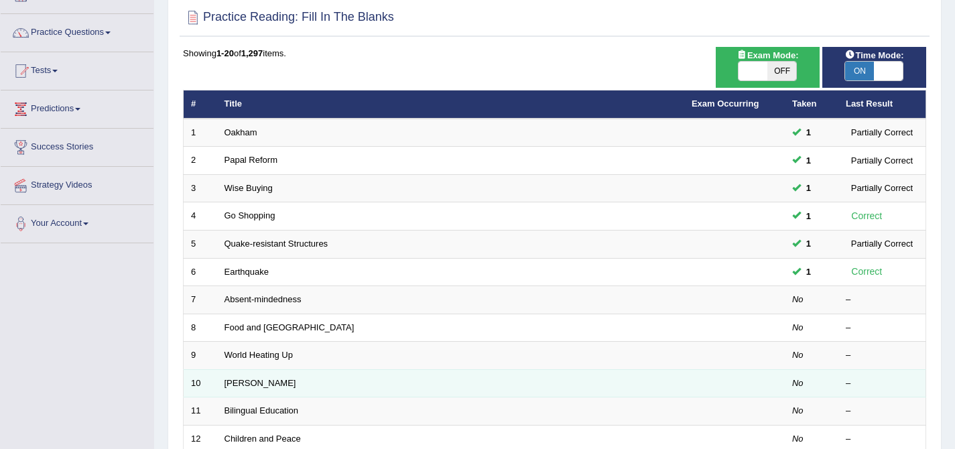
scroll to position [93, 0]
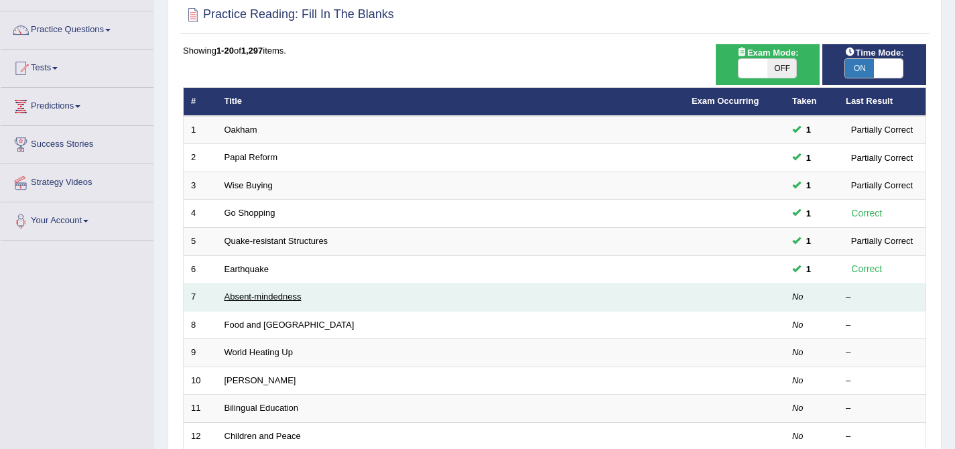
click at [246, 299] on link "Absent-mindedness" at bounding box center [262, 296] width 77 height 10
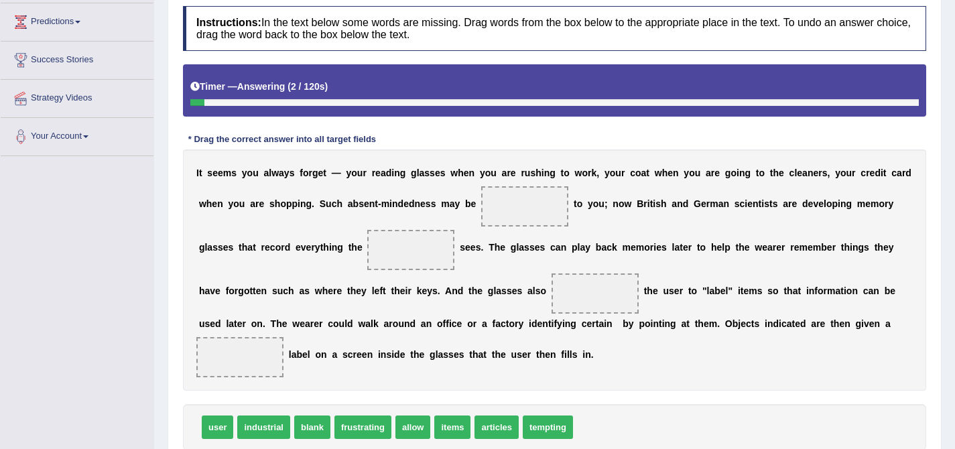
scroll to position [196, 0]
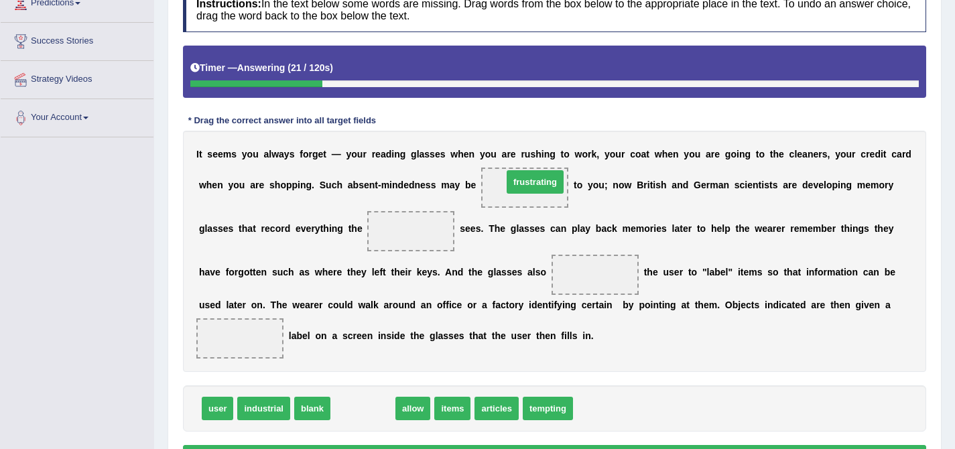
drag, startPoint x: 368, startPoint y: 412, endPoint x: 540, endPoint y: 186, distance: 284.4
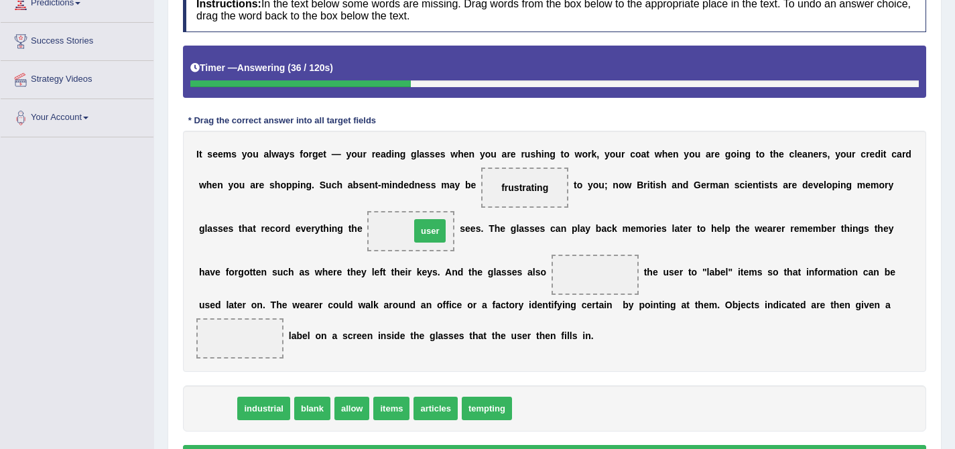
drag, startPoint x: 212, startPoint y: 407, endPoint x: 425, endPoint y: 230, distance: 276.8
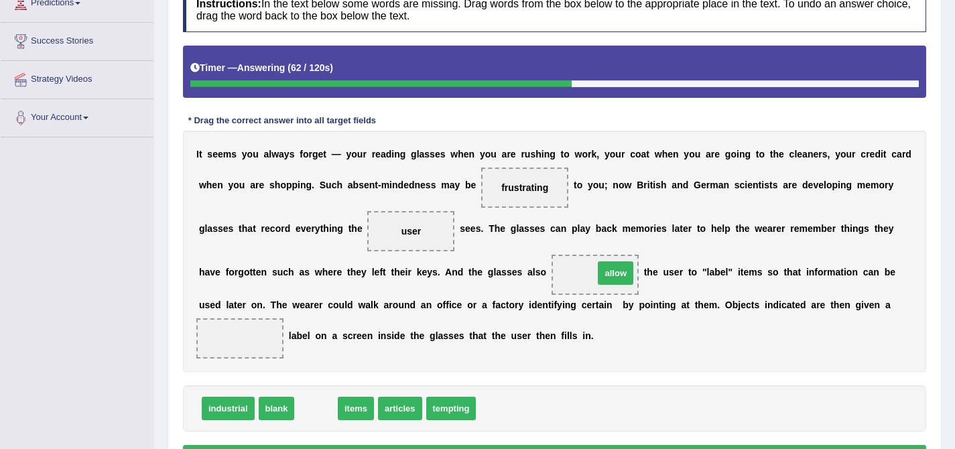
drag, startPoint x: 316, startPoint y: 415, endPoint x: 615, endPoint y: 280, distance: 328.3
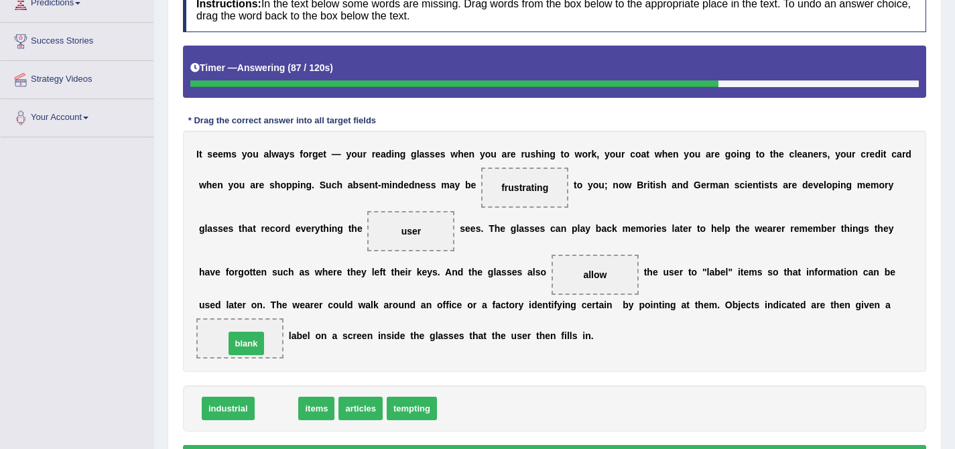
drag, startPoint x: 279, startPoint y: 411, endPoint x: 249, endPoint y: 346, distance: 71.6
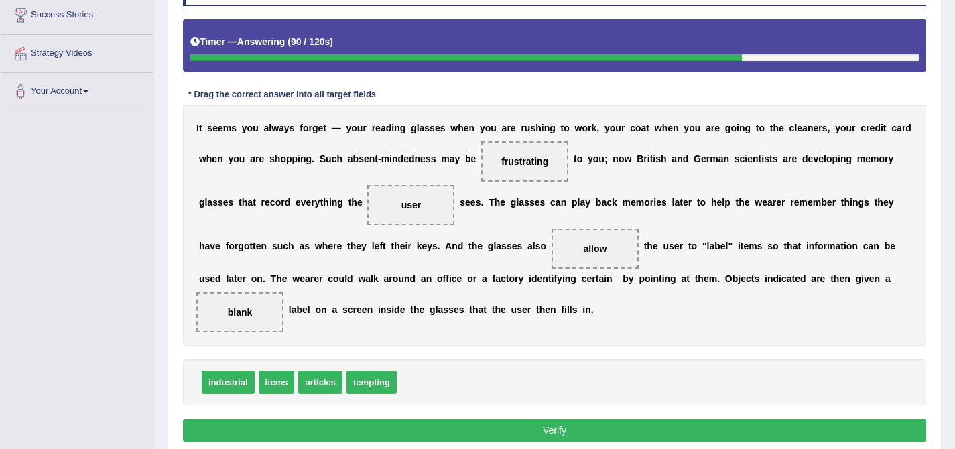
scroll to position [223, 0]
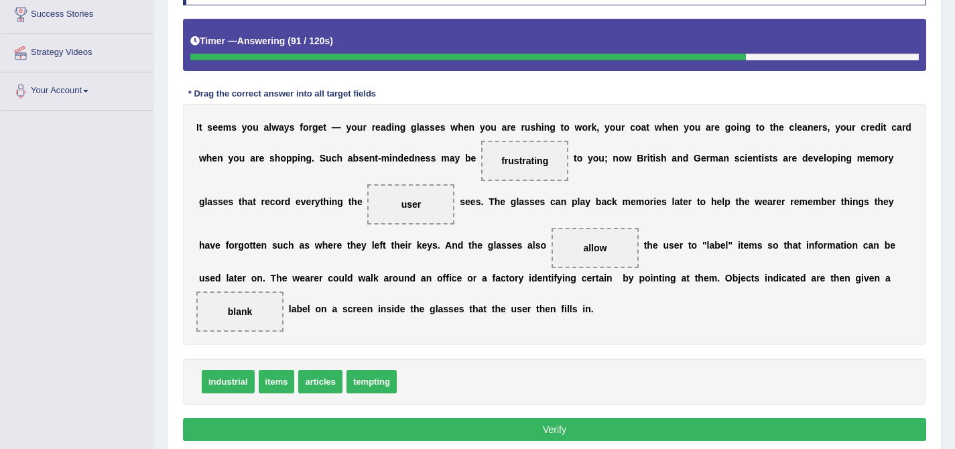
click at [572, 428] on button "Verify" at bounding box center [554, 429] width 743 height 23
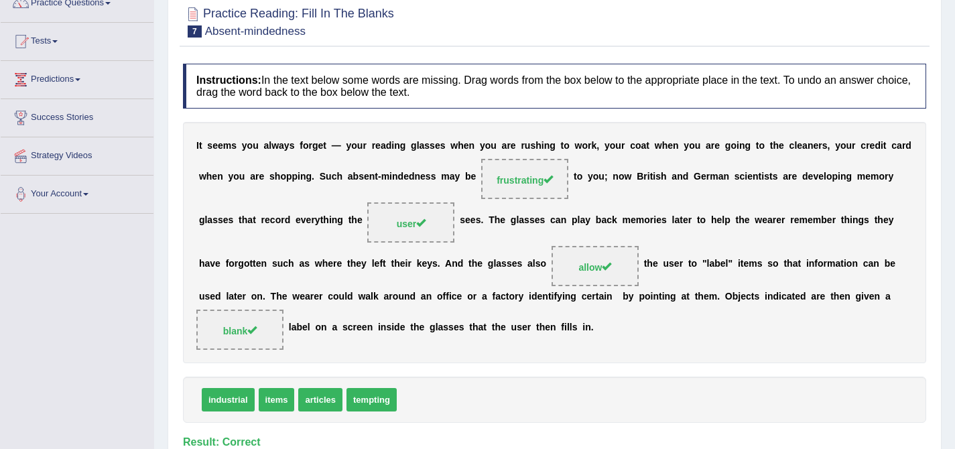
scroll to position [0, 0]
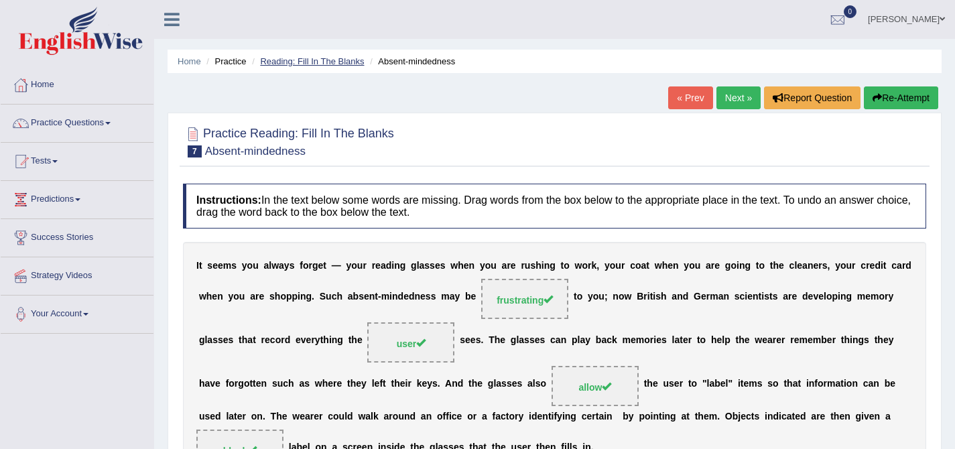
click at [313, 56] on link "Reading: Fill In The Blanks" at bounding box center [312, 61] width 104 height 10
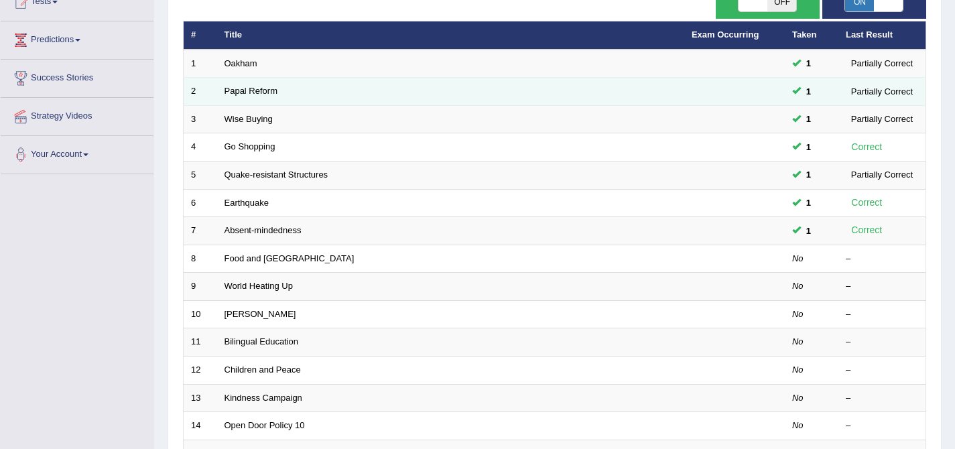
scroll to position [263, 0]
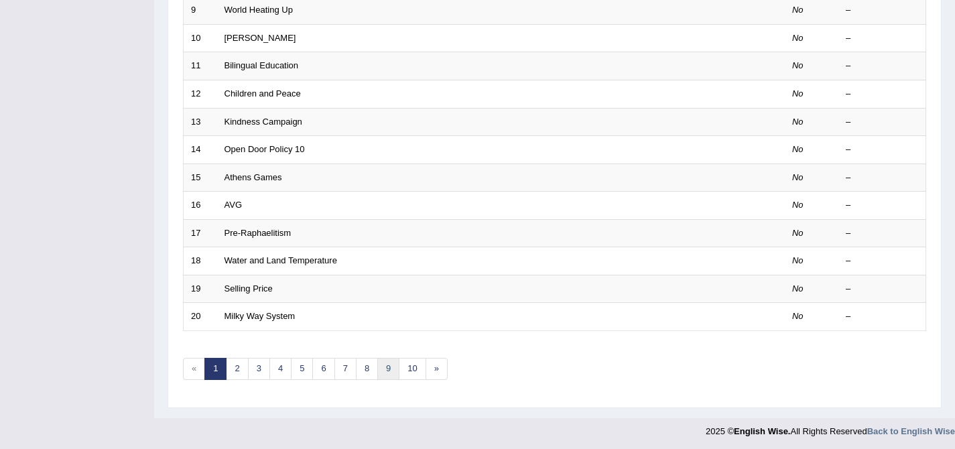
click at [388, 366] on link "9" at bounding box center [388, 369] width 22 height 22
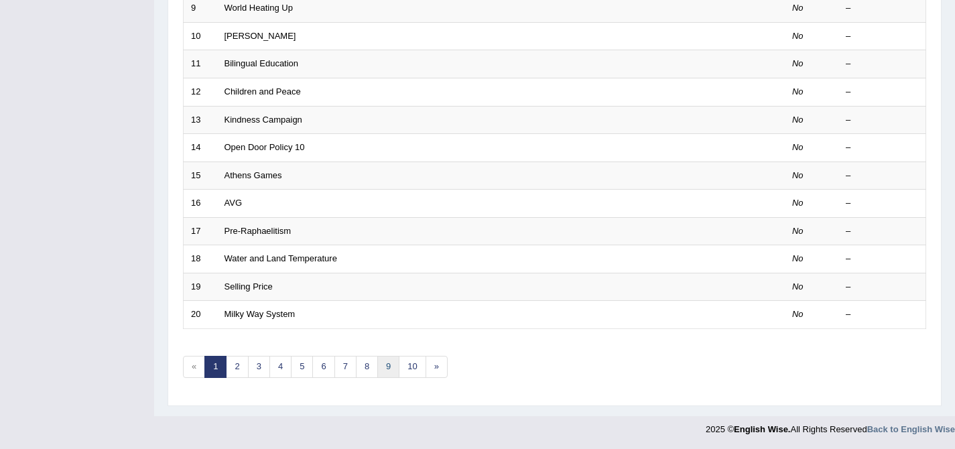
scroll to position [438, 0]
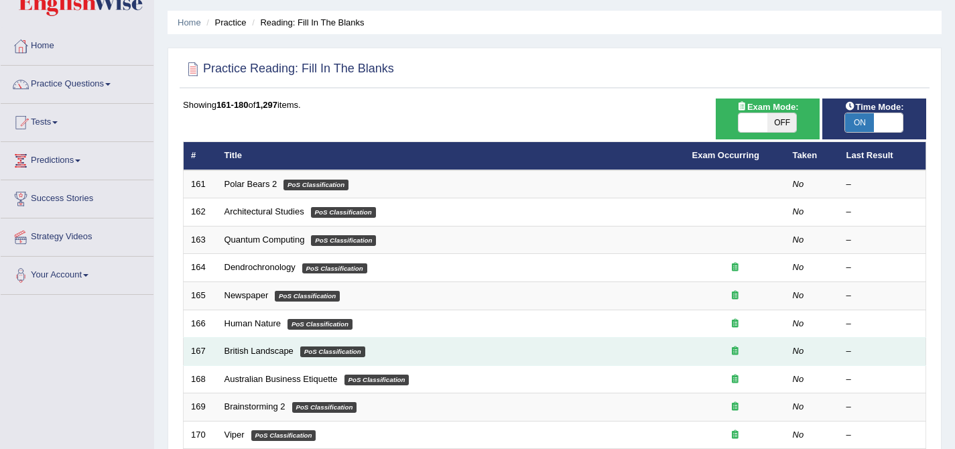
scroll to position [56, 0]
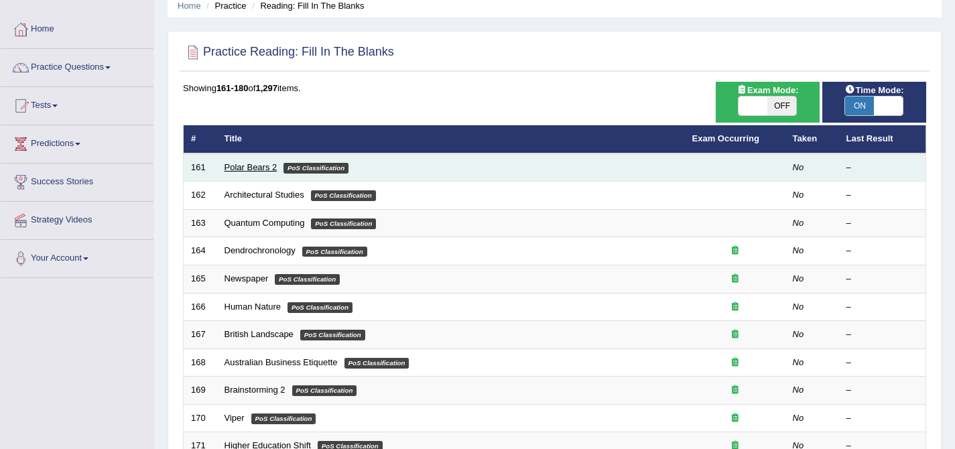
click at [235, 166] on link "Polar Bears 2" at bounding box center [250, 167] width 53 height 10
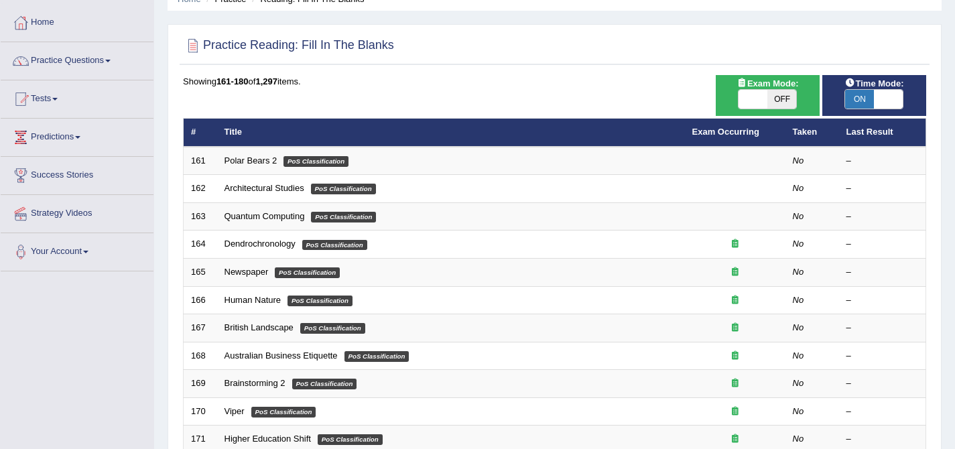
scroll to position [70, 0]
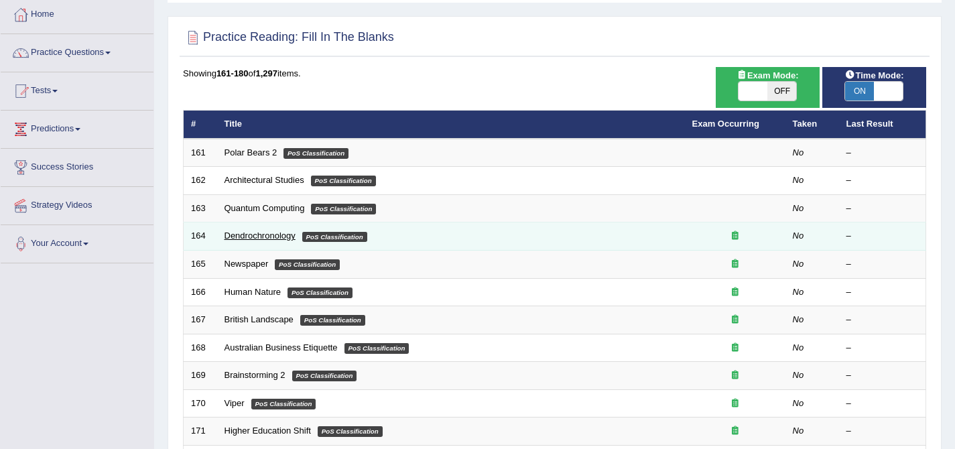
click at [256, 237] on link "Dendrochronology" at bounding box center [259, 235] width 71 height 10
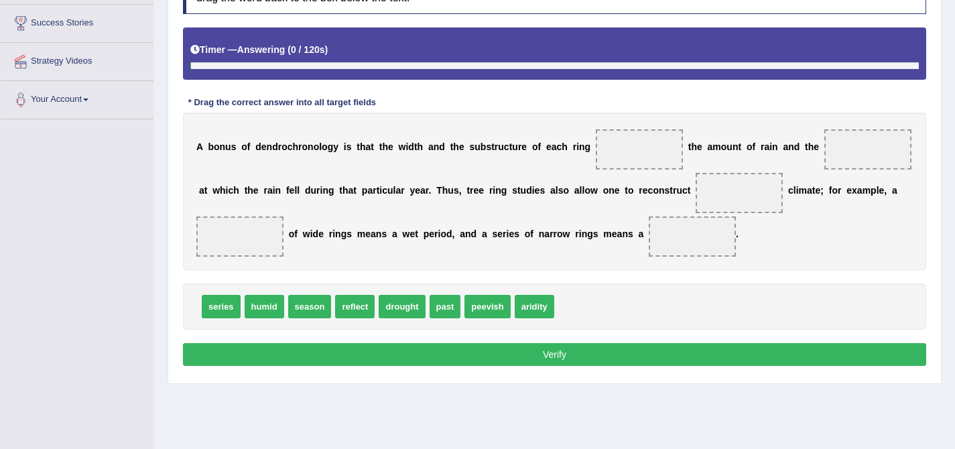
scroll to position [225, 0]
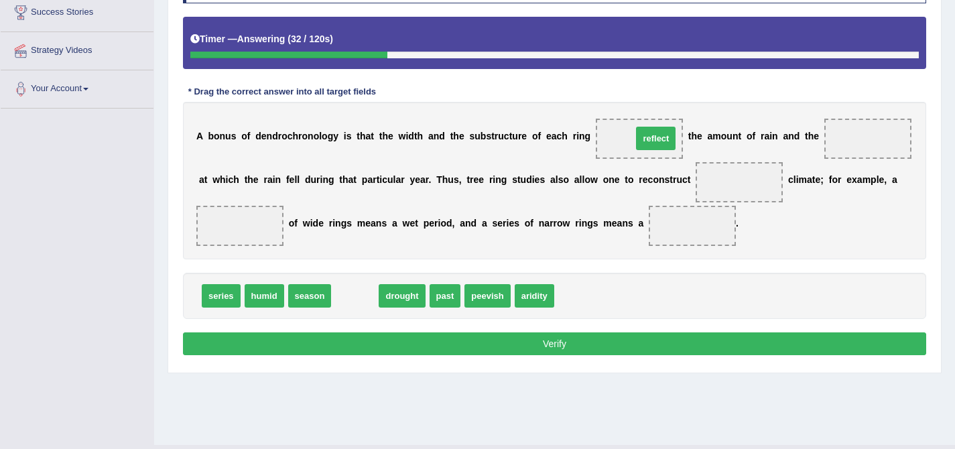
drag, startPoint x: 354, startPoint y: 301, endPoint x: 658, endPoint y: 148, distance: 340.6
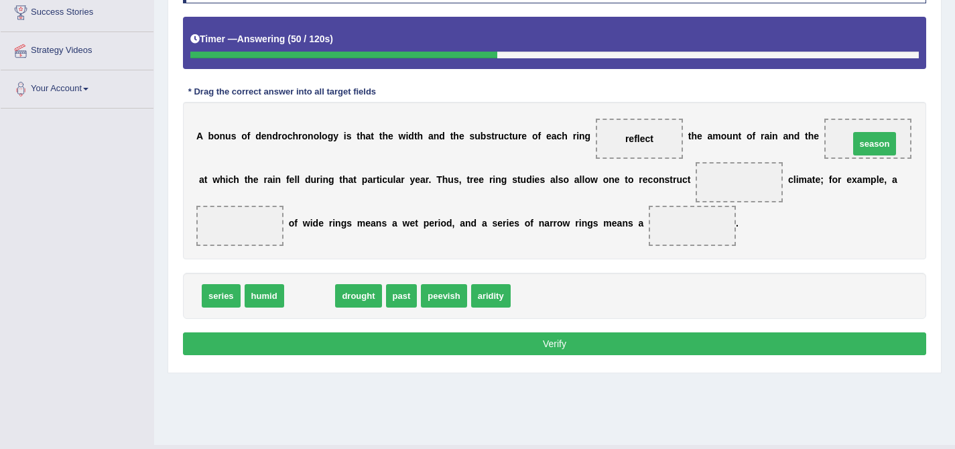
drag, startPoint x: 310, startPoint y: 299, endPoint x: 875, endPoint y: 147, distance: 584.8
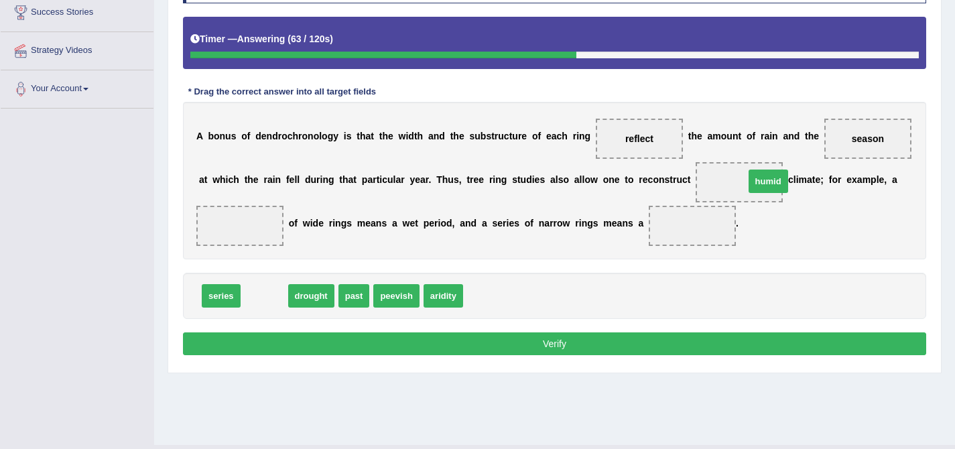
drag, startPoint x: 268, startPoint y: 298, endPoint x: 756, endPoint y: 184, distance: 500.9
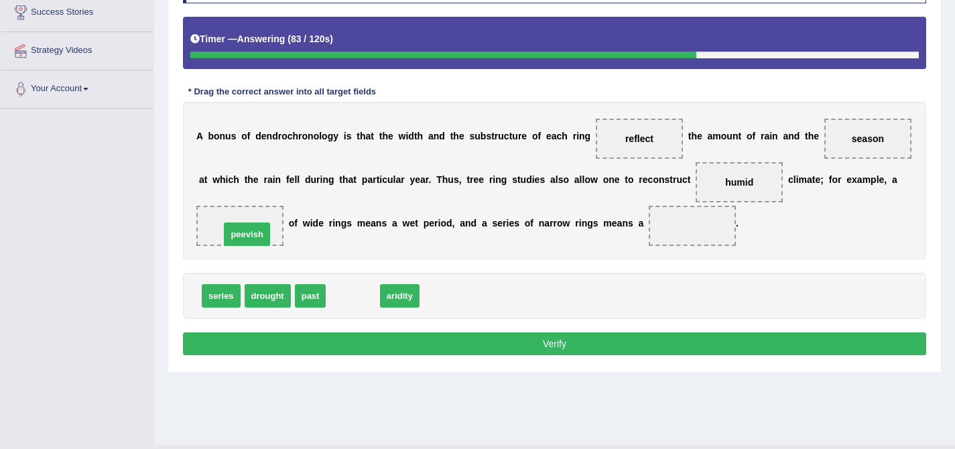
drag, startPoint x: 355, startPoint y: 301, endPoint x: 249, endPoint y: 239, distance: 122.5
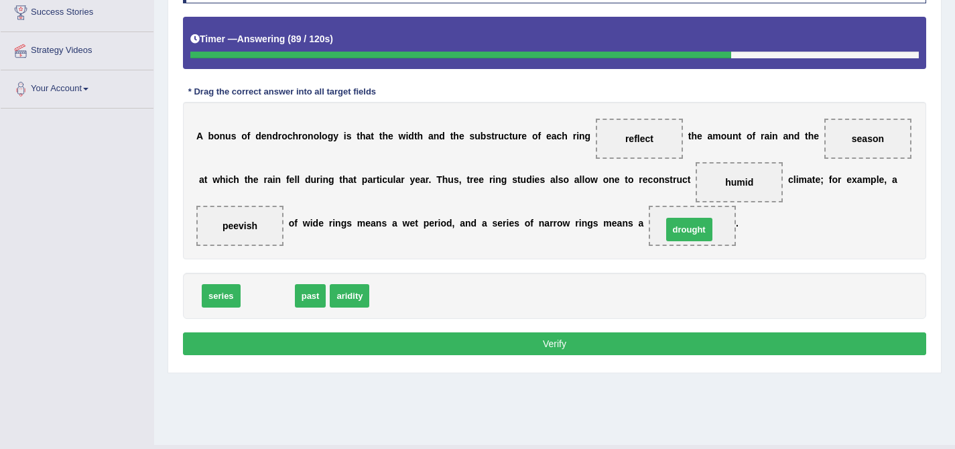
drag, startPoint x: 275, startPoint y: 297, endPoint x: 696, endPoint y: 231, distance: 426.5
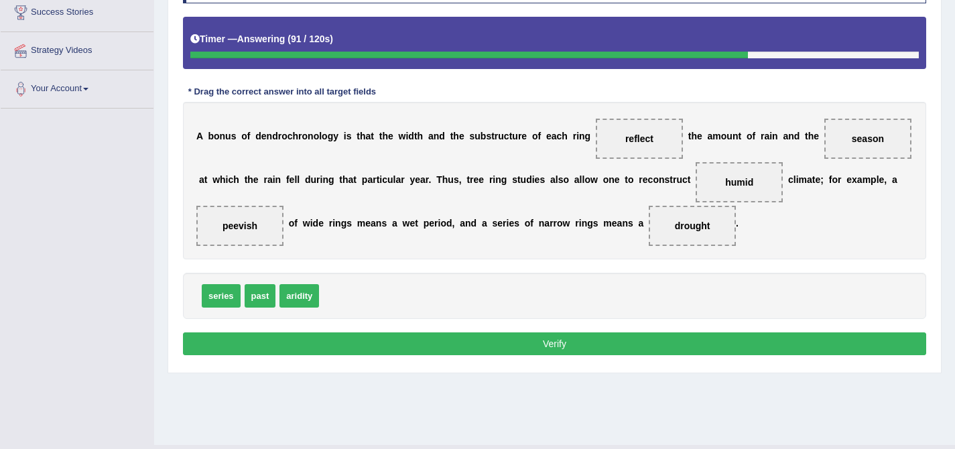
click at [539, 351] on button "Verify" at bounding box center [554, 343] width 743 height 23
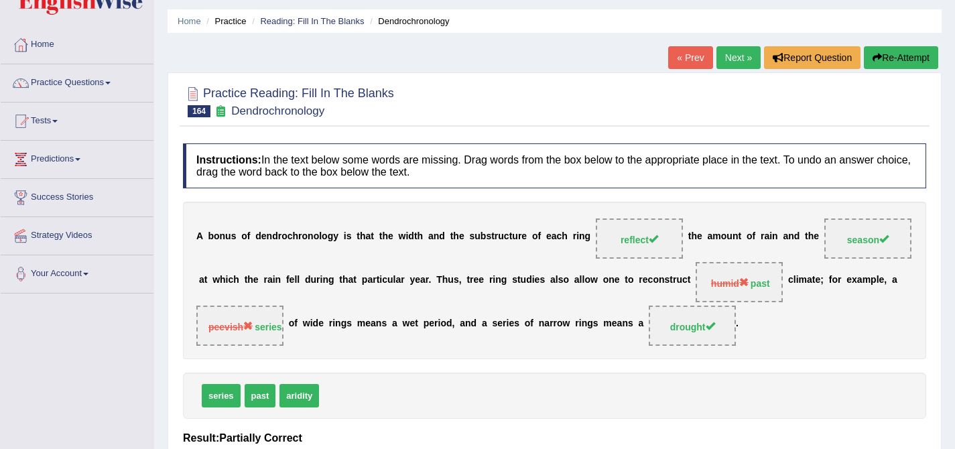
scroll to position [40, 0]
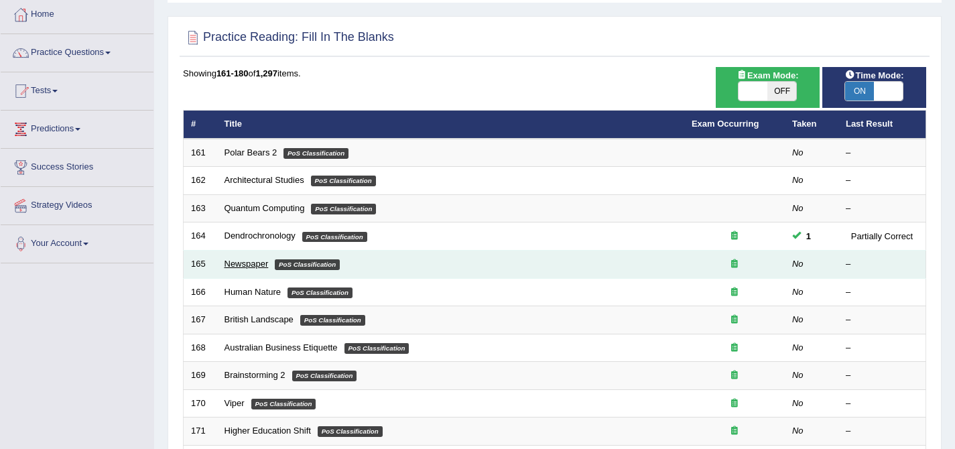
click at [235, 264] on link "Newspaper" at bounding box center [246, 264] width 44 height 10
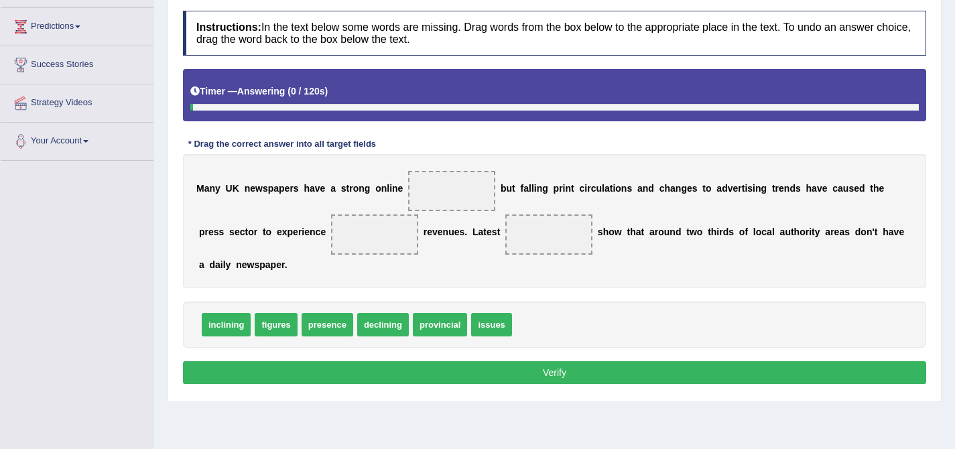
scroll to position [192, 0]
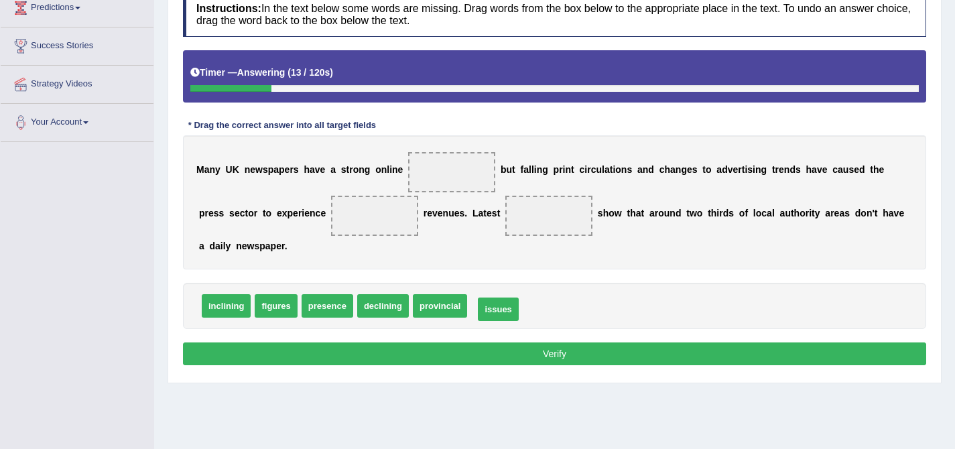
drag, startPoint x: 484, startPoint y: 309, endPoint x: 491, endPoint y: 313, distance: 7.5
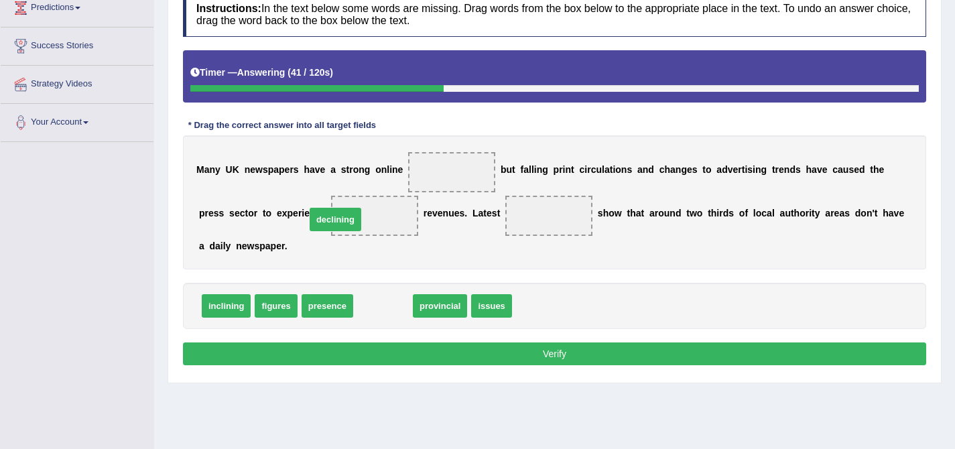
drag, startPoint x: 383, startPoint y: 312, endPoint x: 336, endPoint y: 226, distance: 98.6
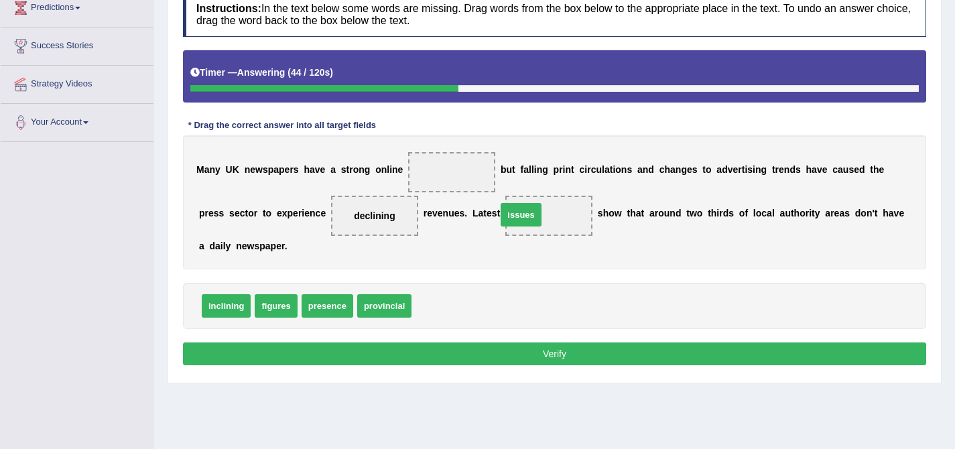
drag, startPoint x: 437, startPoint y: 309, endPoint x: 522, endPoint y: 218, distance: 124.6
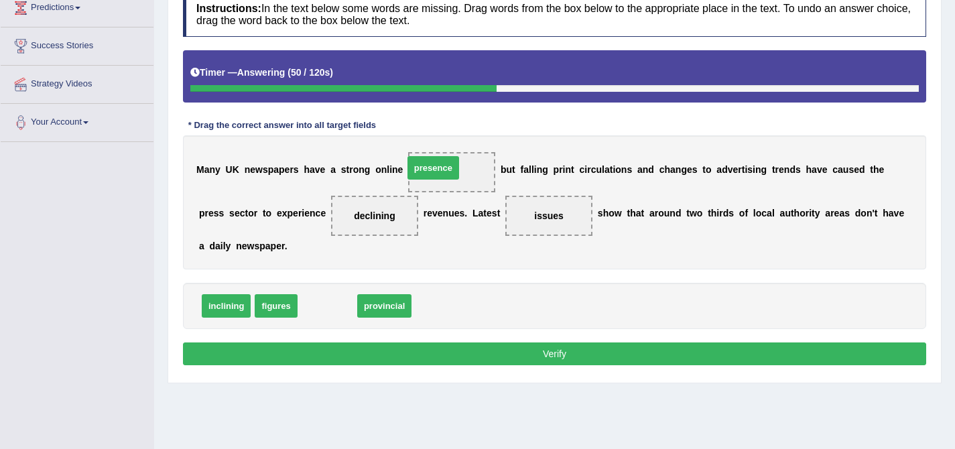
drag, startPoint x: 329, startPoint y: 312, endPoint x: 437, endPoint y: 174, distance: 175.6
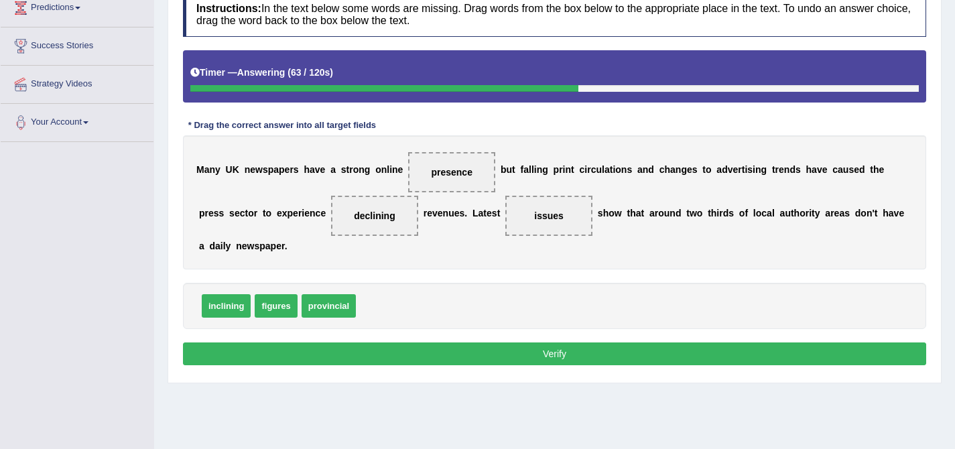
click at [535, 358] on button "Verify" at bounding box center [554, 353] width 743 height 23
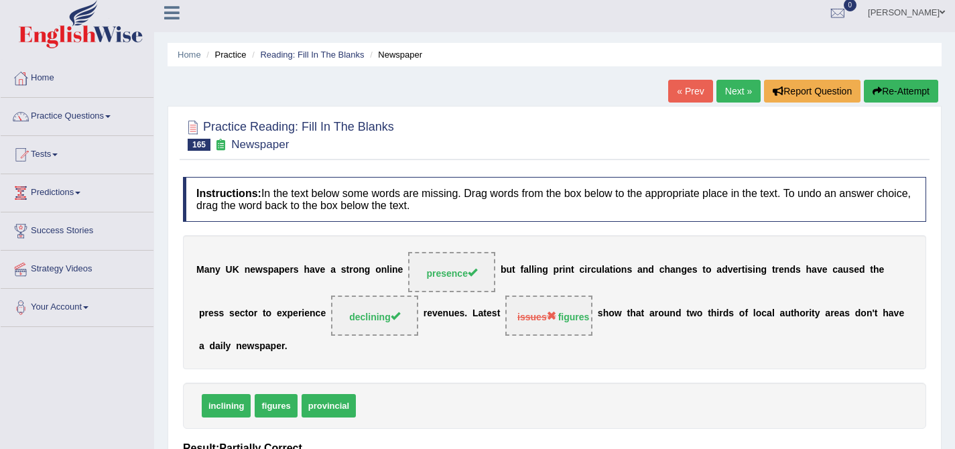
scroll to position [0, 0]
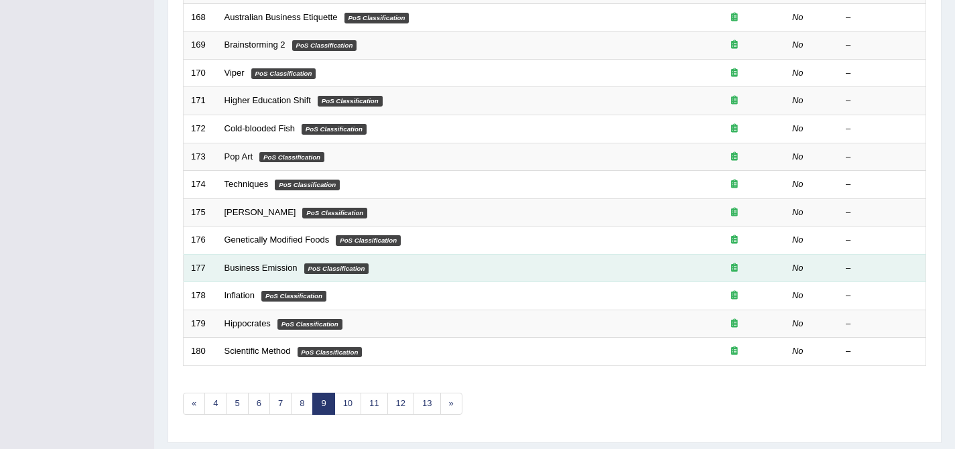
scroll to position [401, 0]
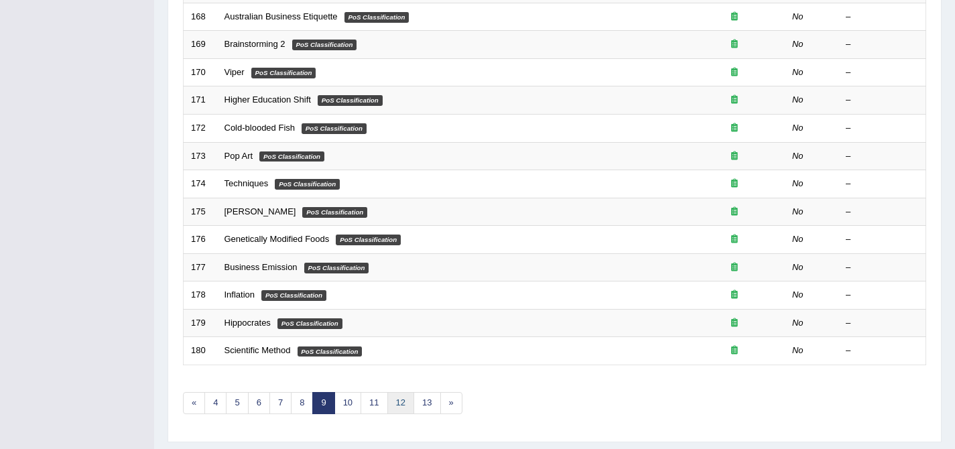
click at [396, 405] on link "12" at bounding box center [400, 403] width 27 height 22
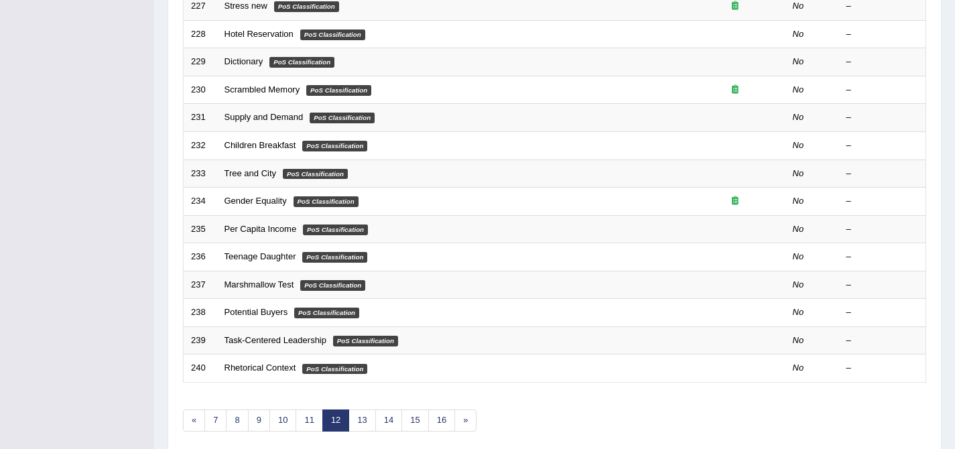
scroll to position [384, 0]
click at [371, 417] on link "13" at bounding box center [361, 420] width 27 height 22
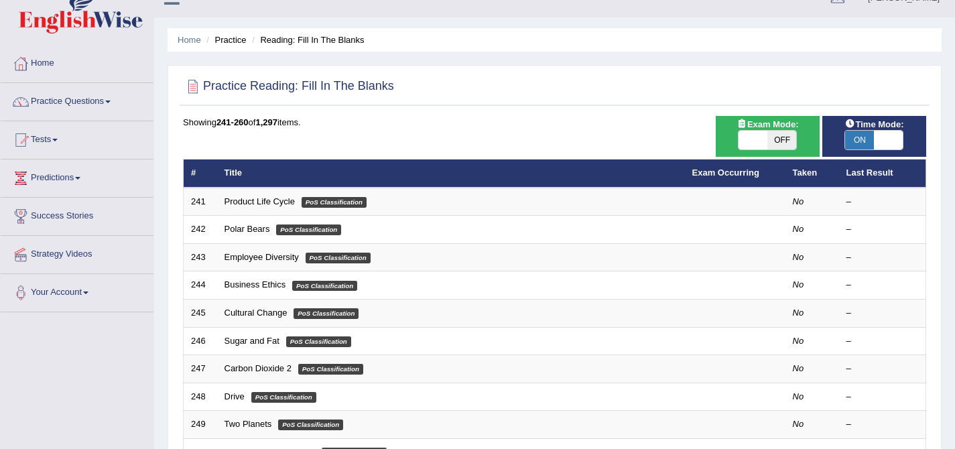
scroll to position [438, 0]
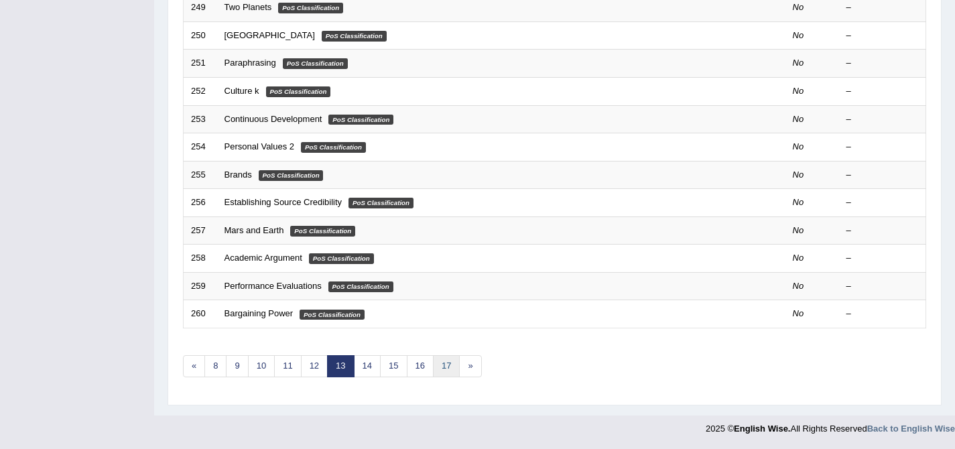
click at [437, 370] on link "17" at bounding box center [446, 366] width 27 height 22
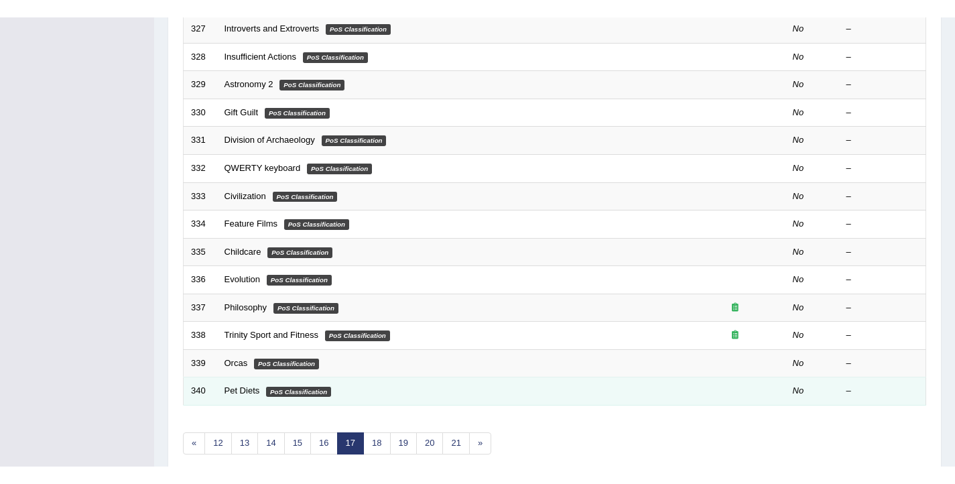
scroll to position [381, 0]
